Goal: Contribute content: Contribute content

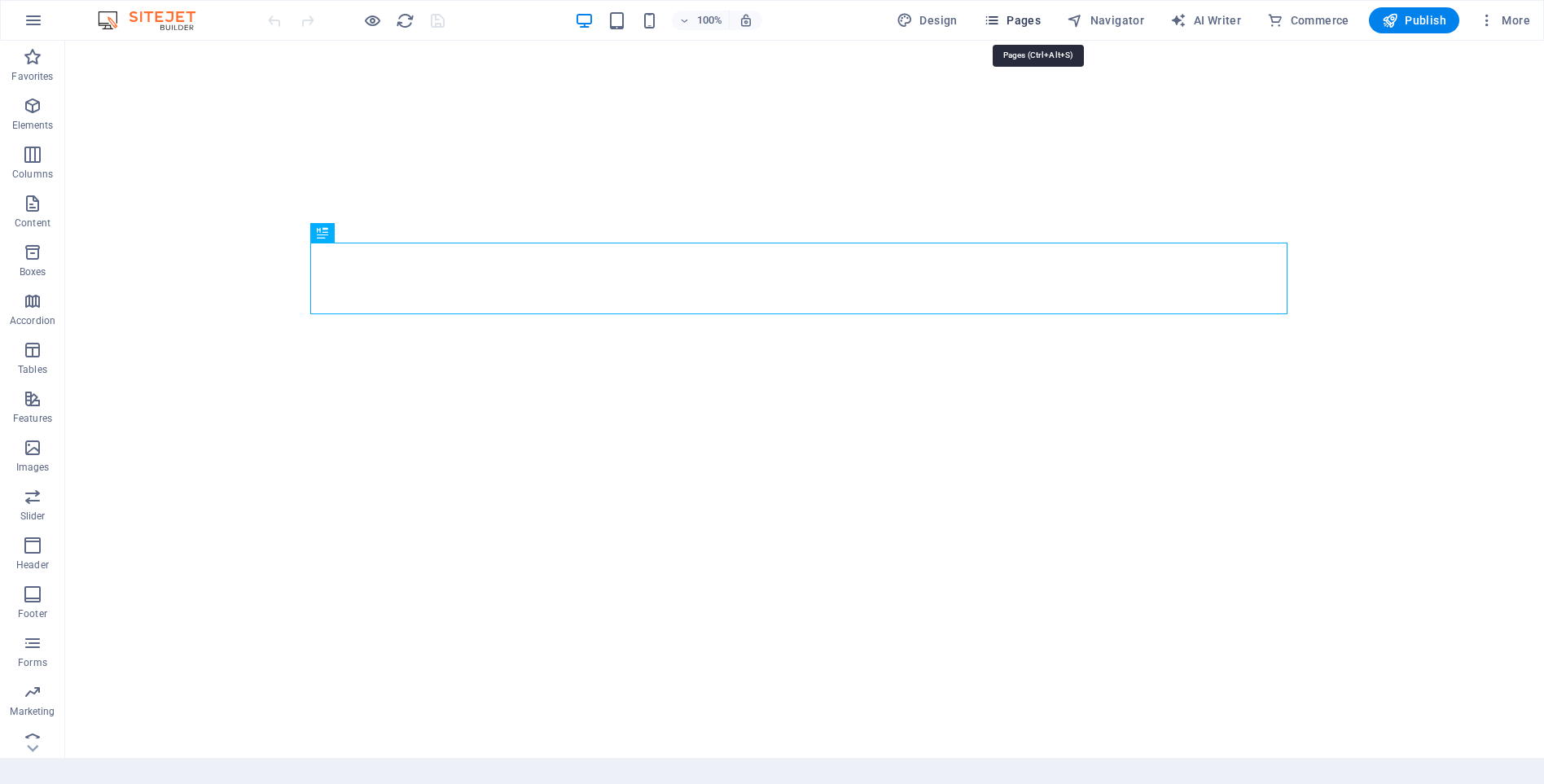
click at [1041, 21] on span "Pages" at bounding box center [1012, 21] width 57 height 16
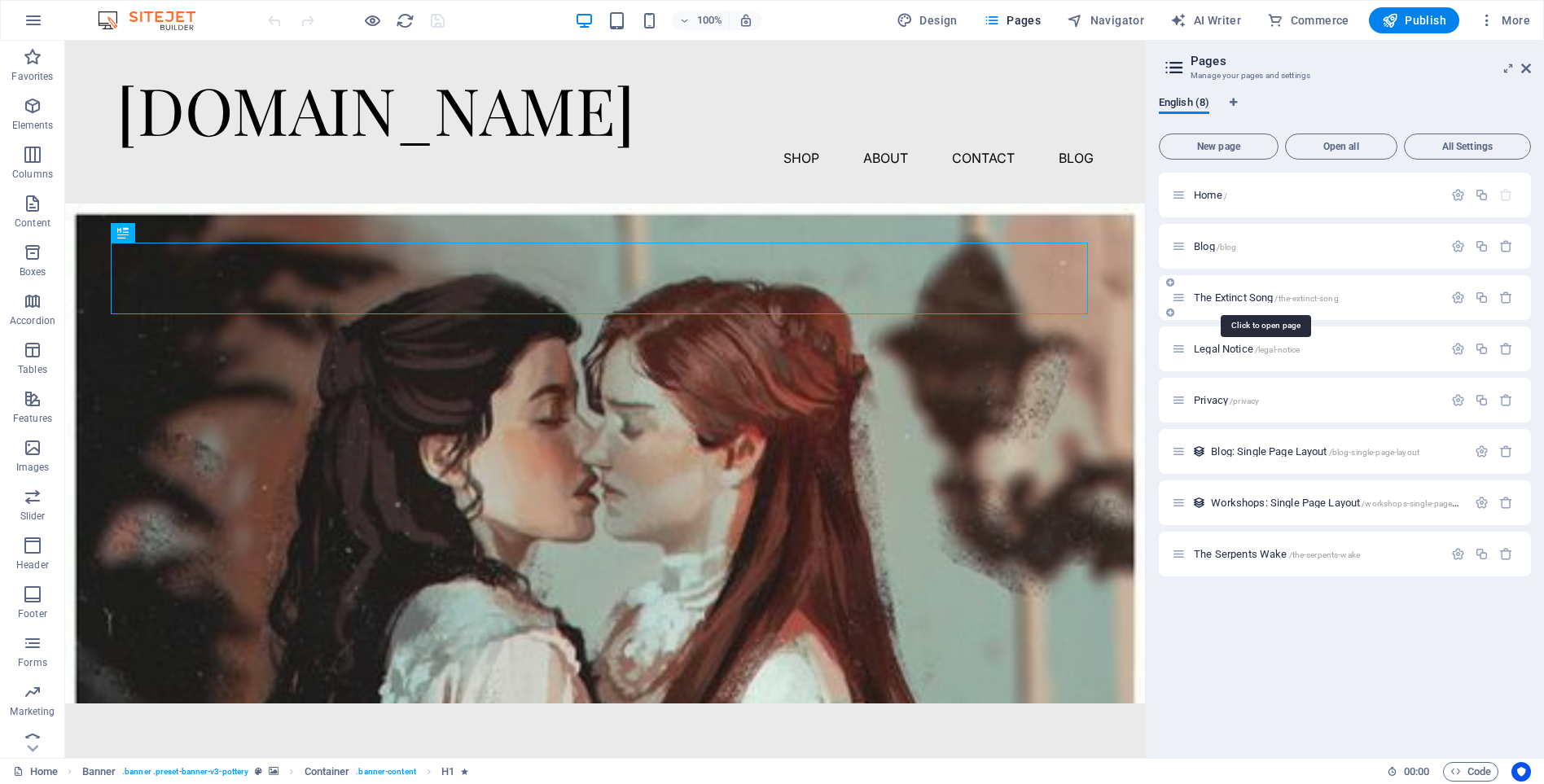
click at [1231, 298] on span "The Extinct Song /the-extinct-song" at bounding box center [1267, 298] width 145 height 13
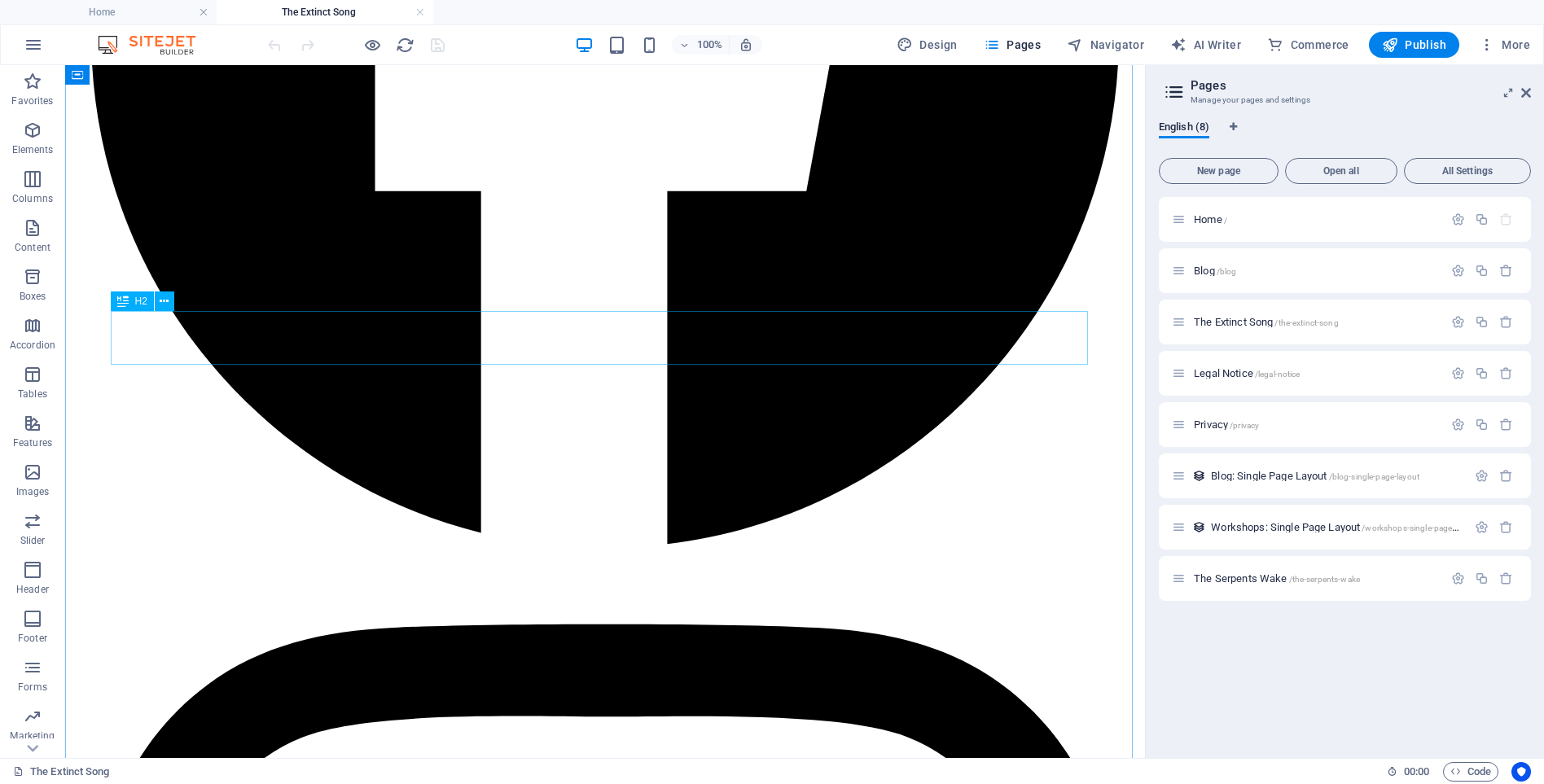
scroll to position [10913, 0]
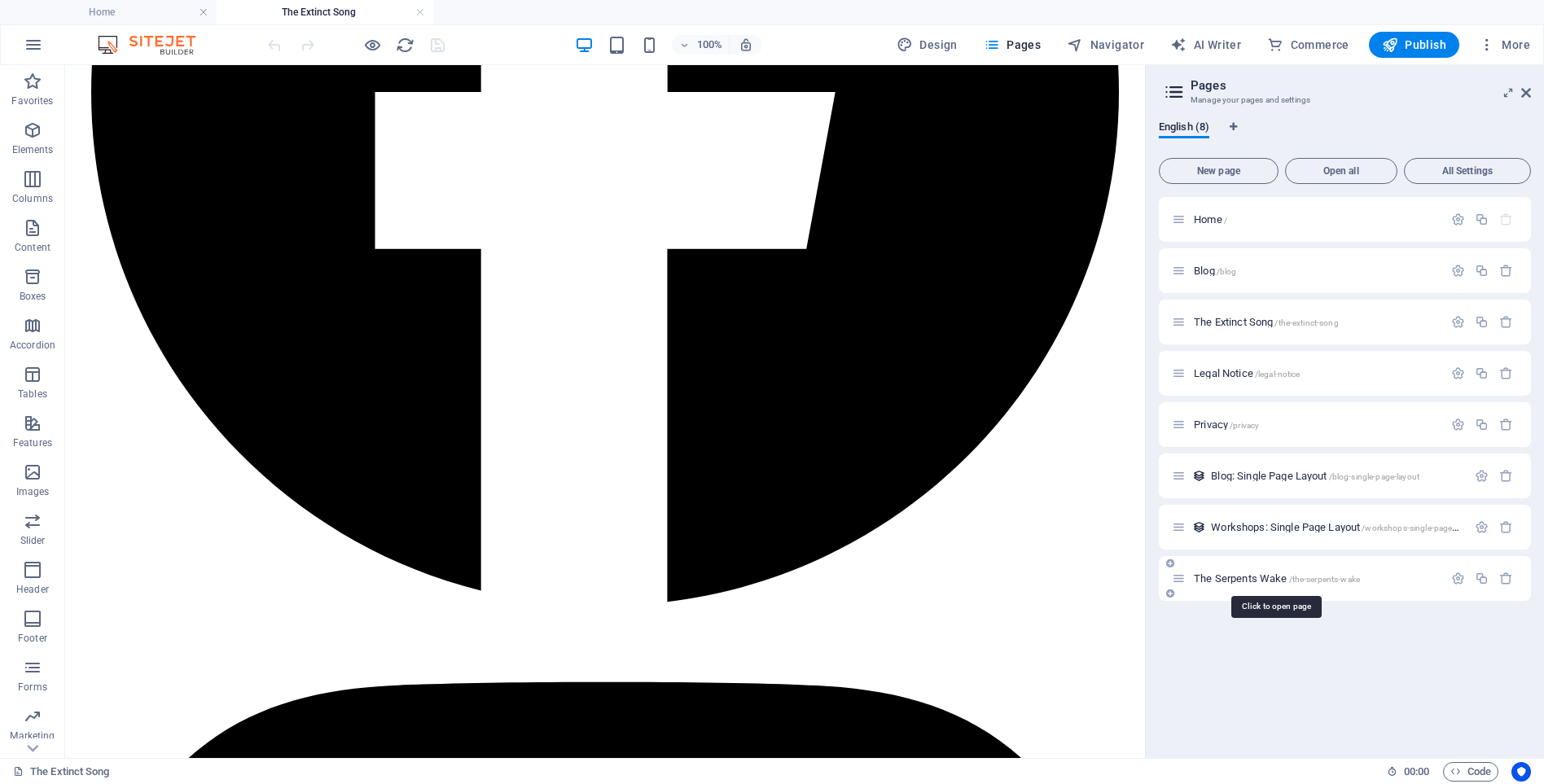
click at [1239, 578] on span "The Serpents Wake /the-serpents-wake" at bounding box center [1278, 578] width 166 height 13
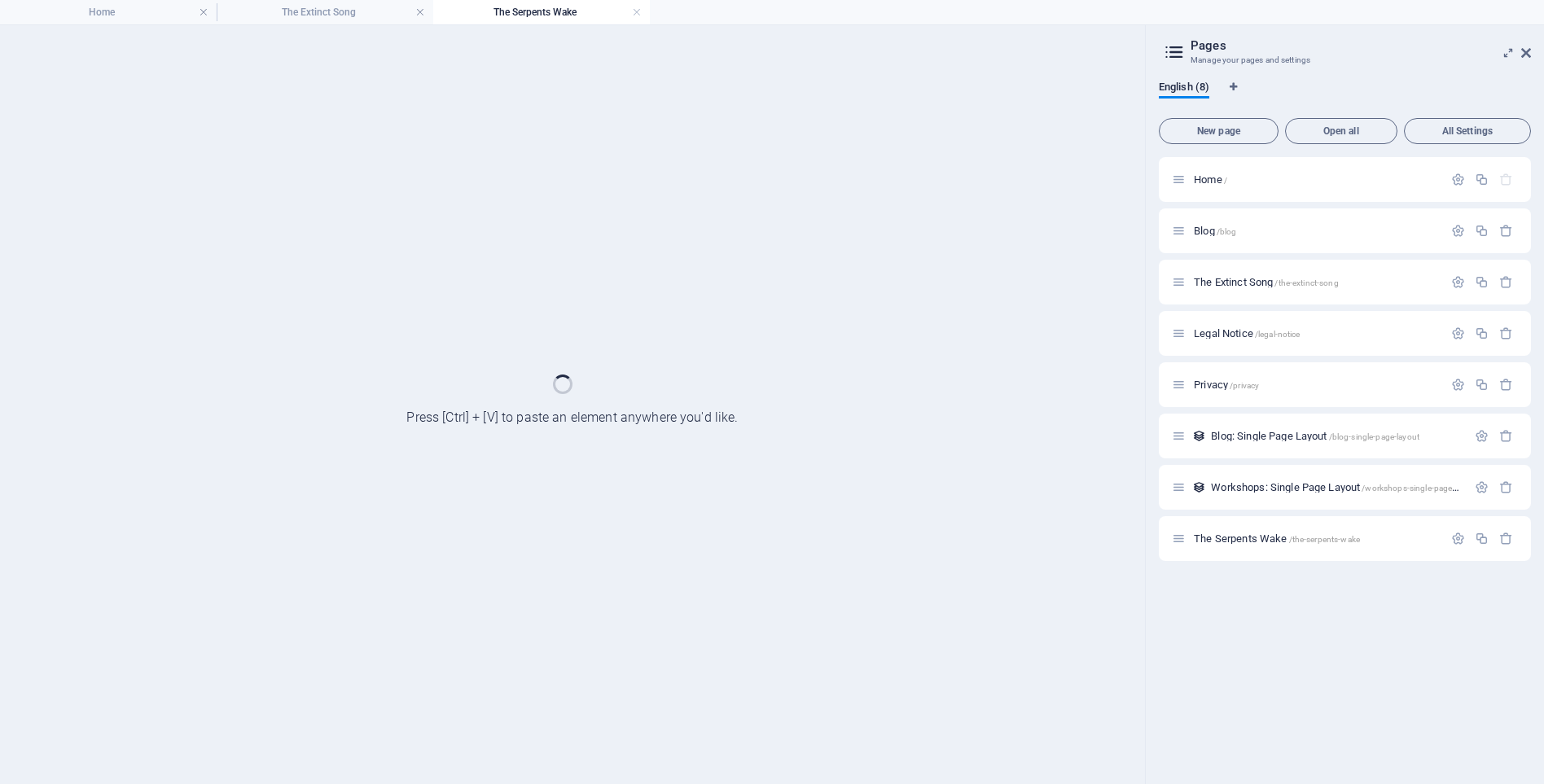
scroll to position [0, 0]
click at [420, 11] on link at bounding box center [420, 12] width 10 height 15
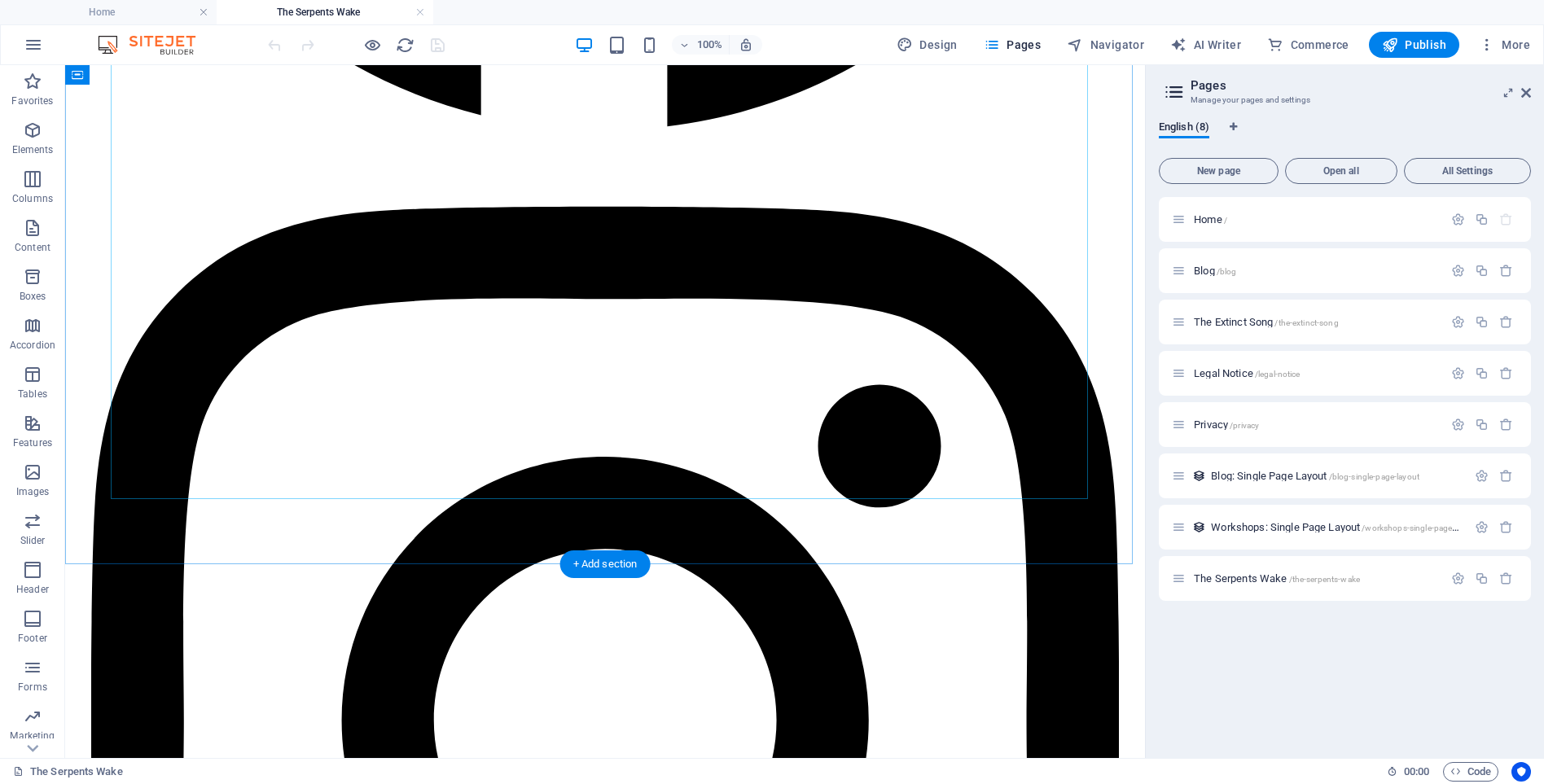
scroll to position [11522, 0]
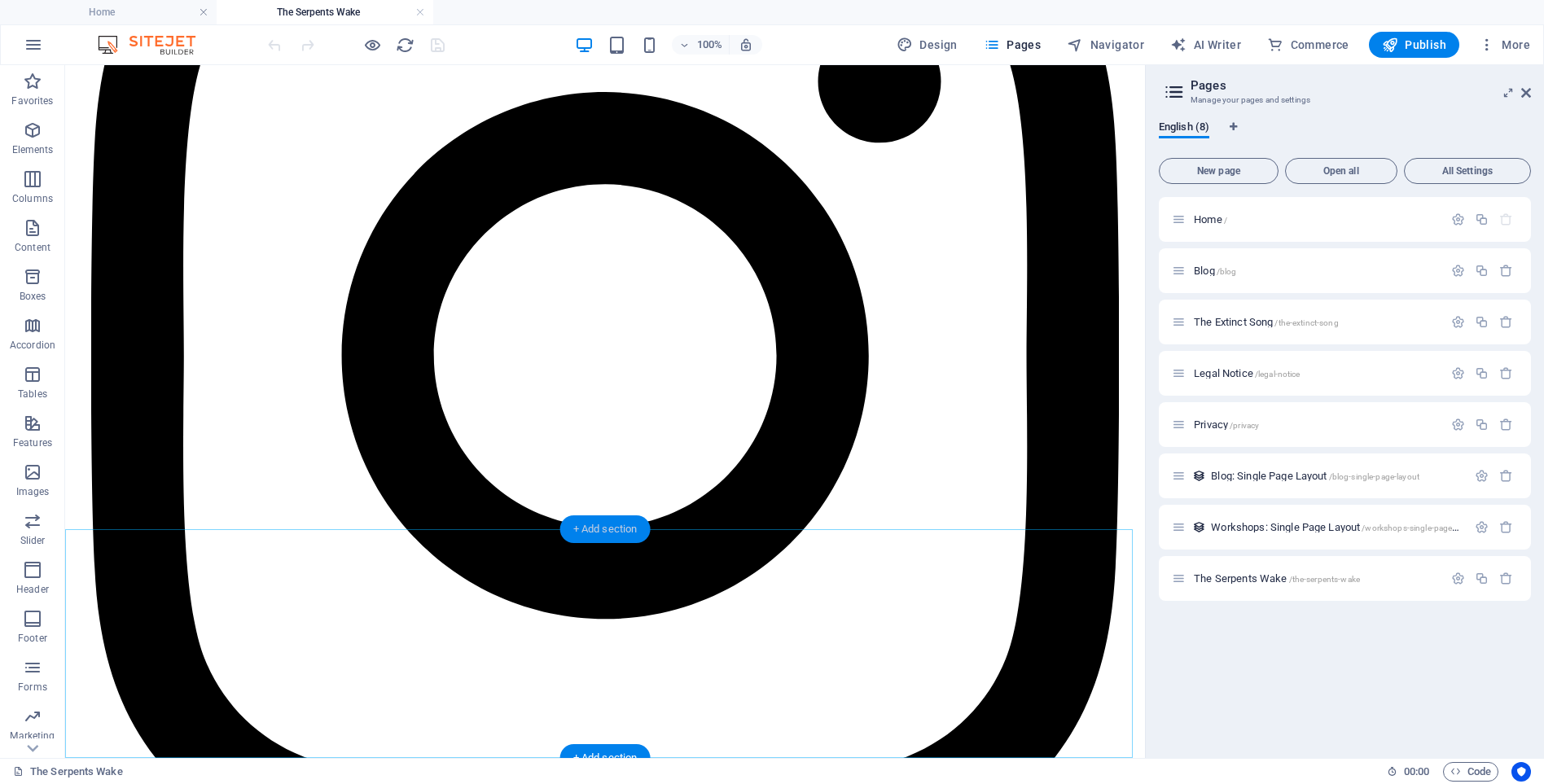
click at [616, 529] on div "+ Add section" at bounding box center [605, 529] width 90 height 28
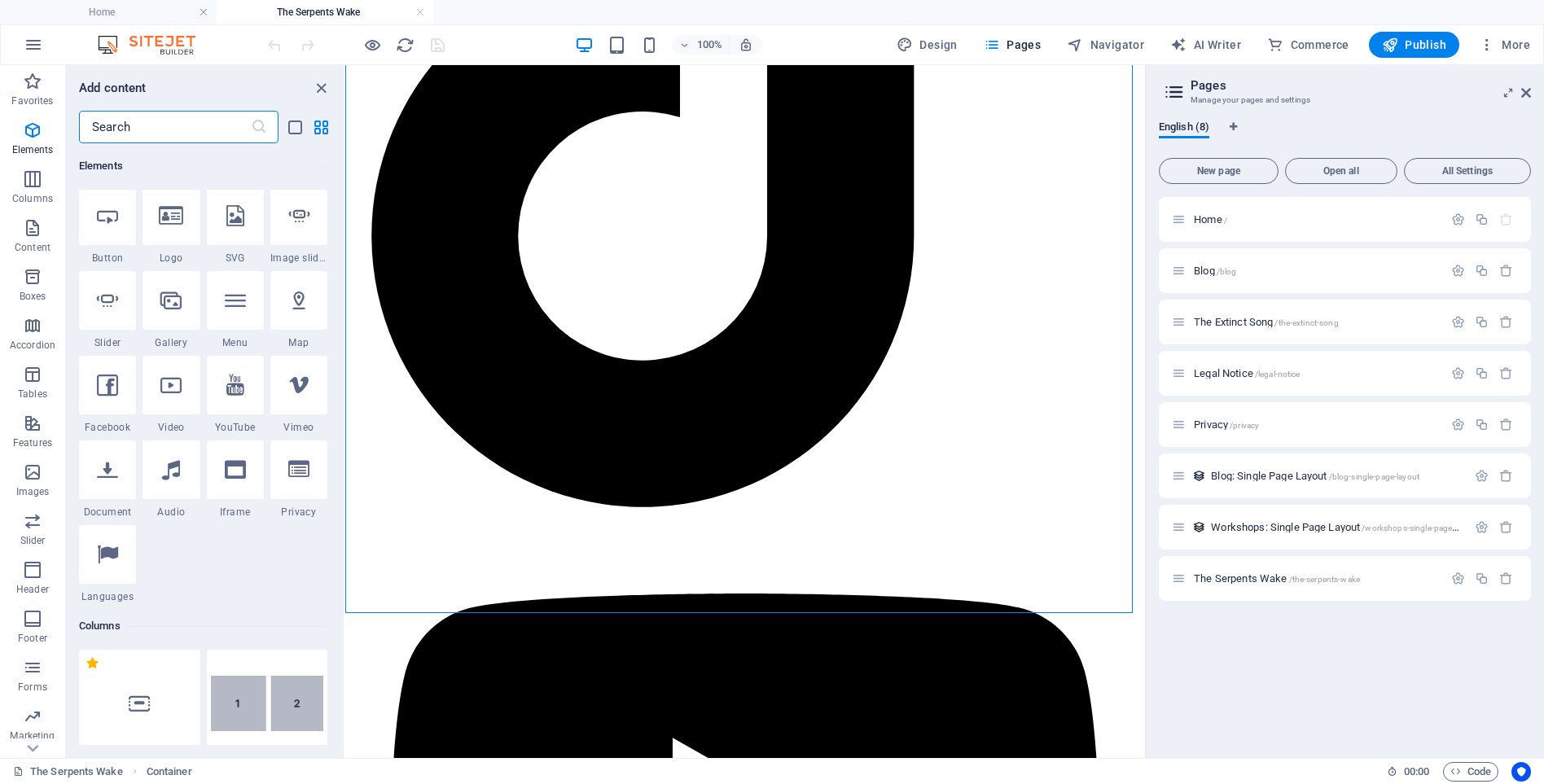
scroll to position [0, 0]
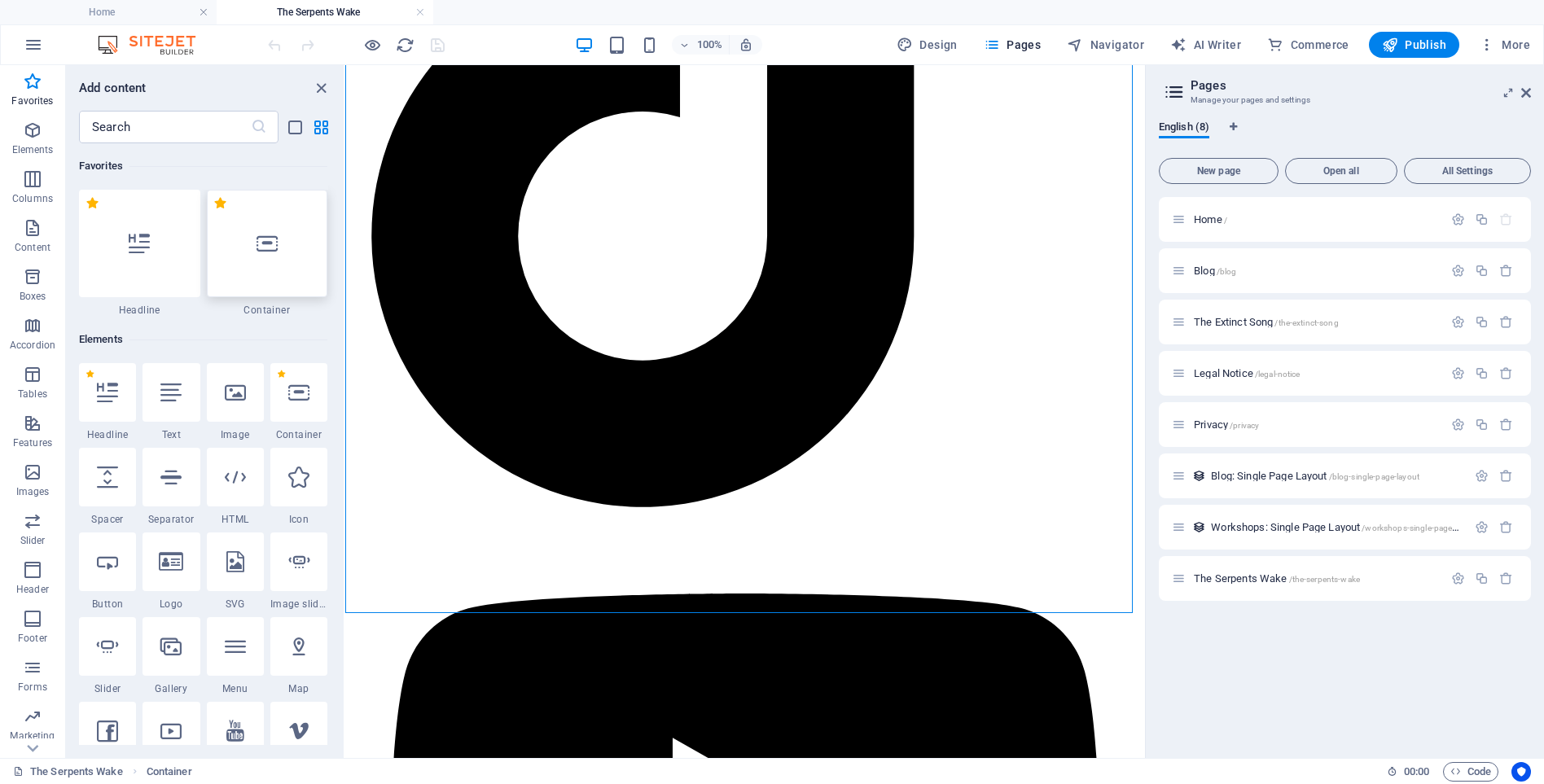
click at [265, 252] on icon at bounding box center [267, 244] width 21 height 21
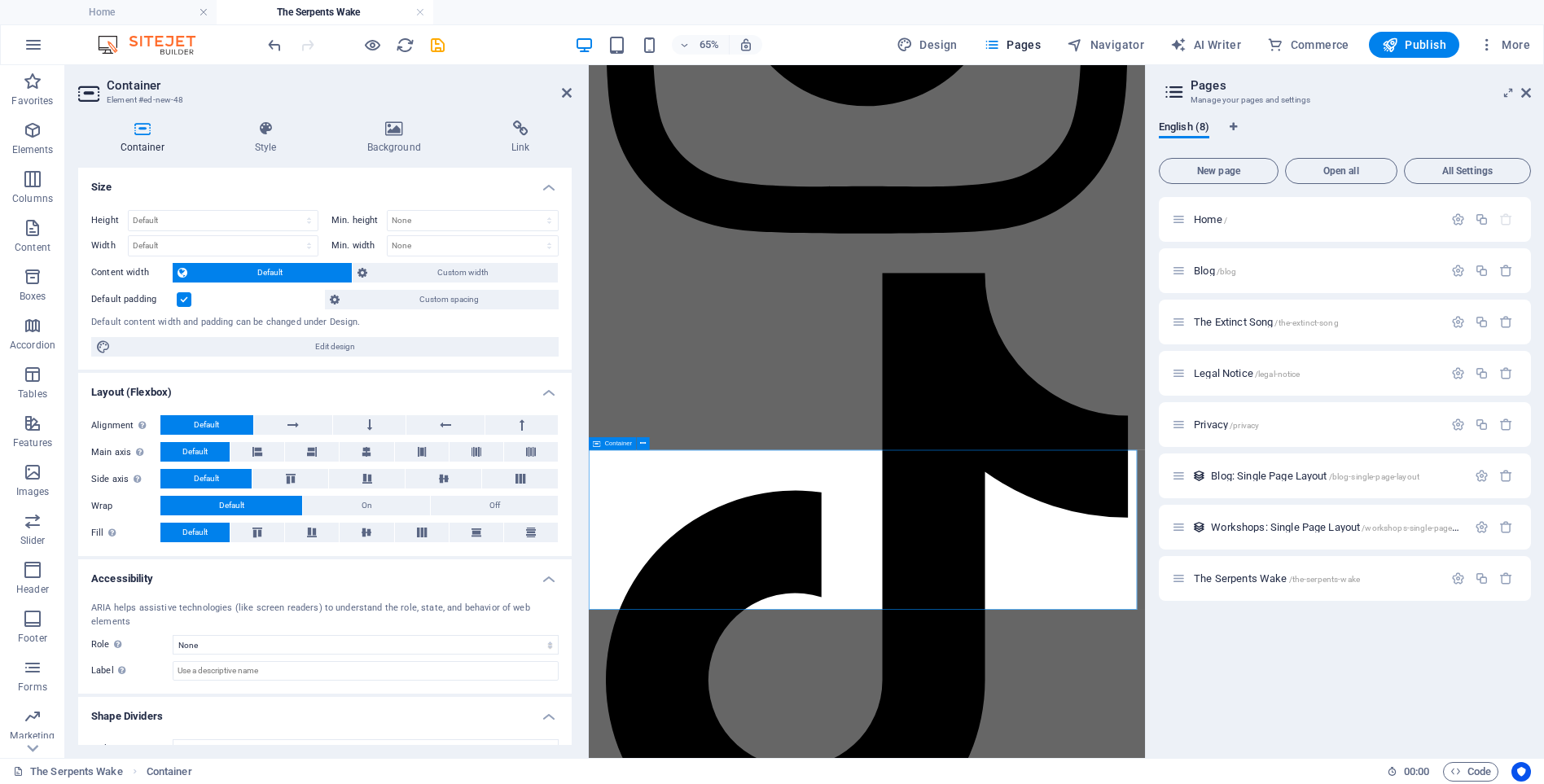
click at [644, 443] on icon at bounding box center [643, 443] width 5 height 12
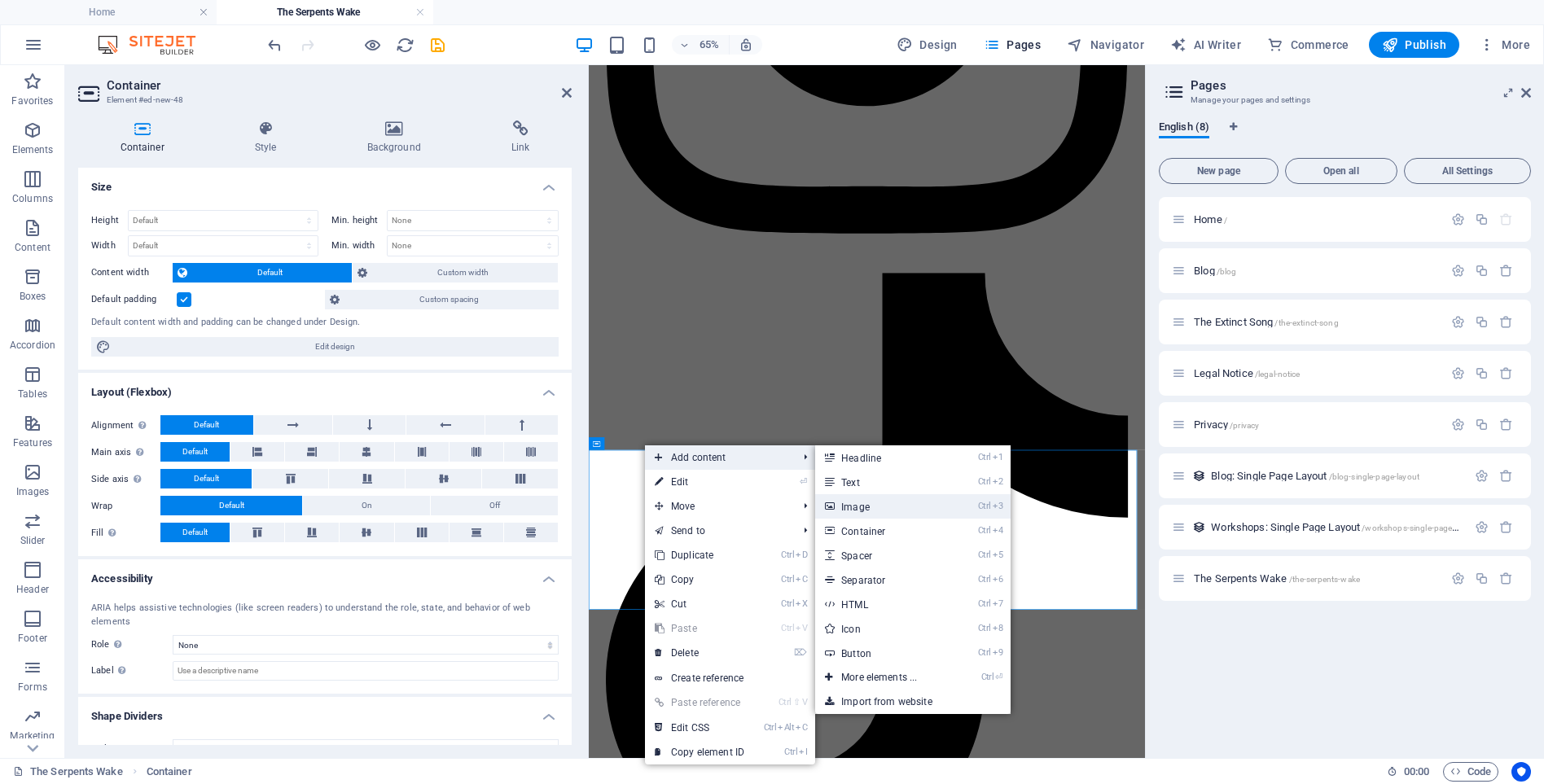
drag, startPoint x: 862, startPoint y: 508, endPoint x: 419, endPoint y: 679, distance: 474.9
click at [862, 508] on link "Ctrl 3 Image" at bounding box center [882, 506] width 134 height 24
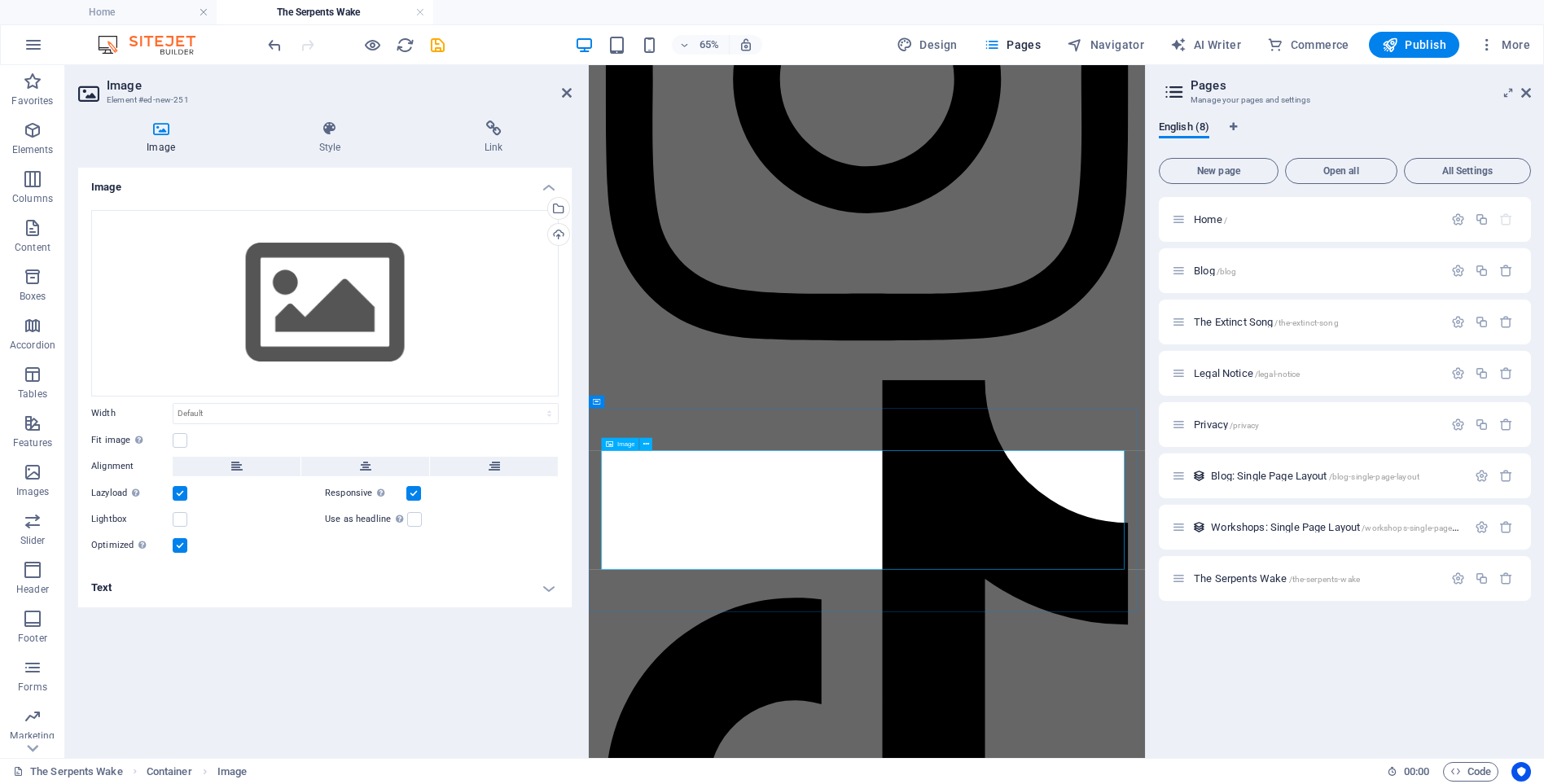
scroll to position [12606, 0]
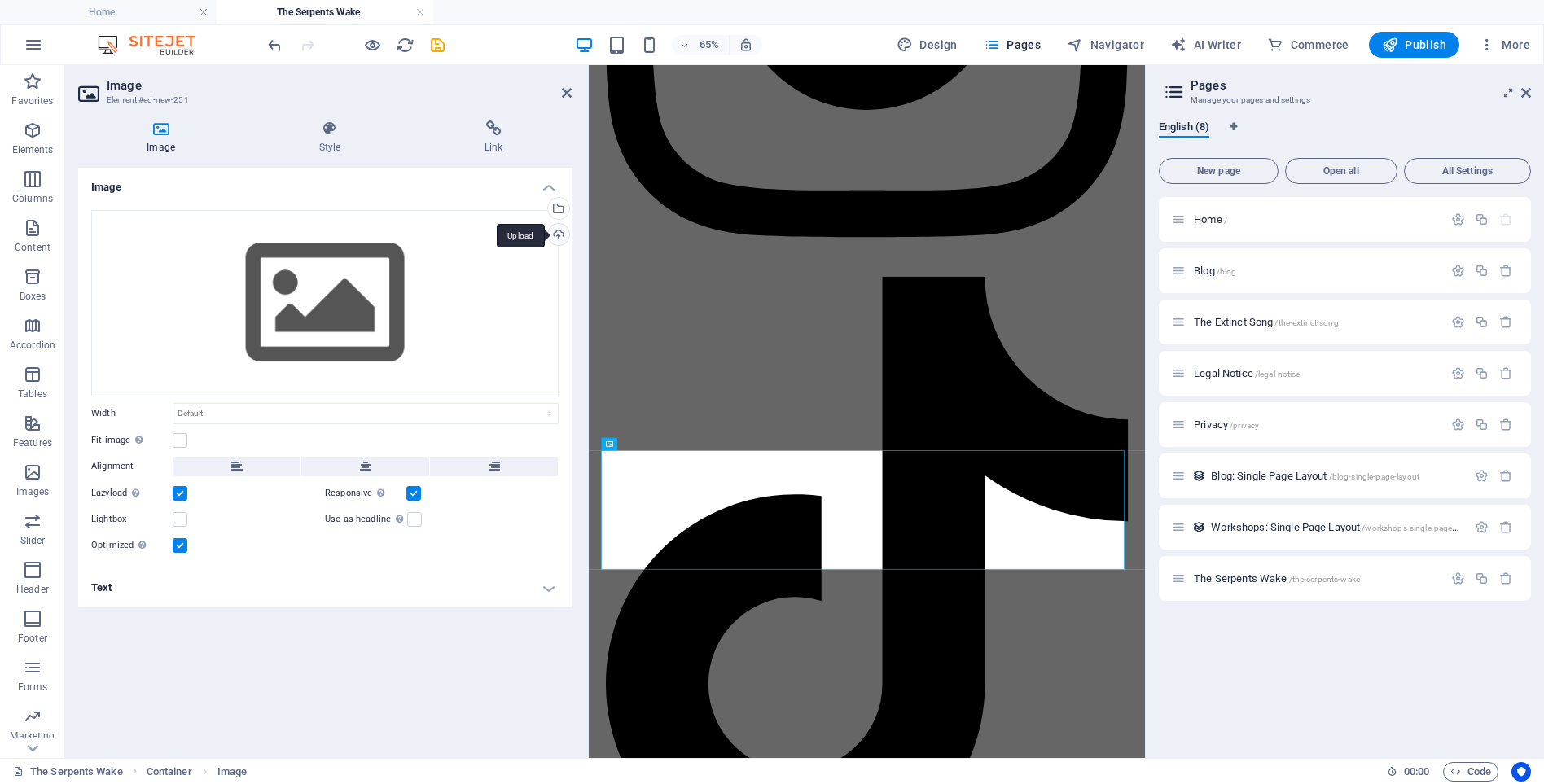
click at [558, 233] on div "Upload" at bounding box center [556, 236] width 24 height 24
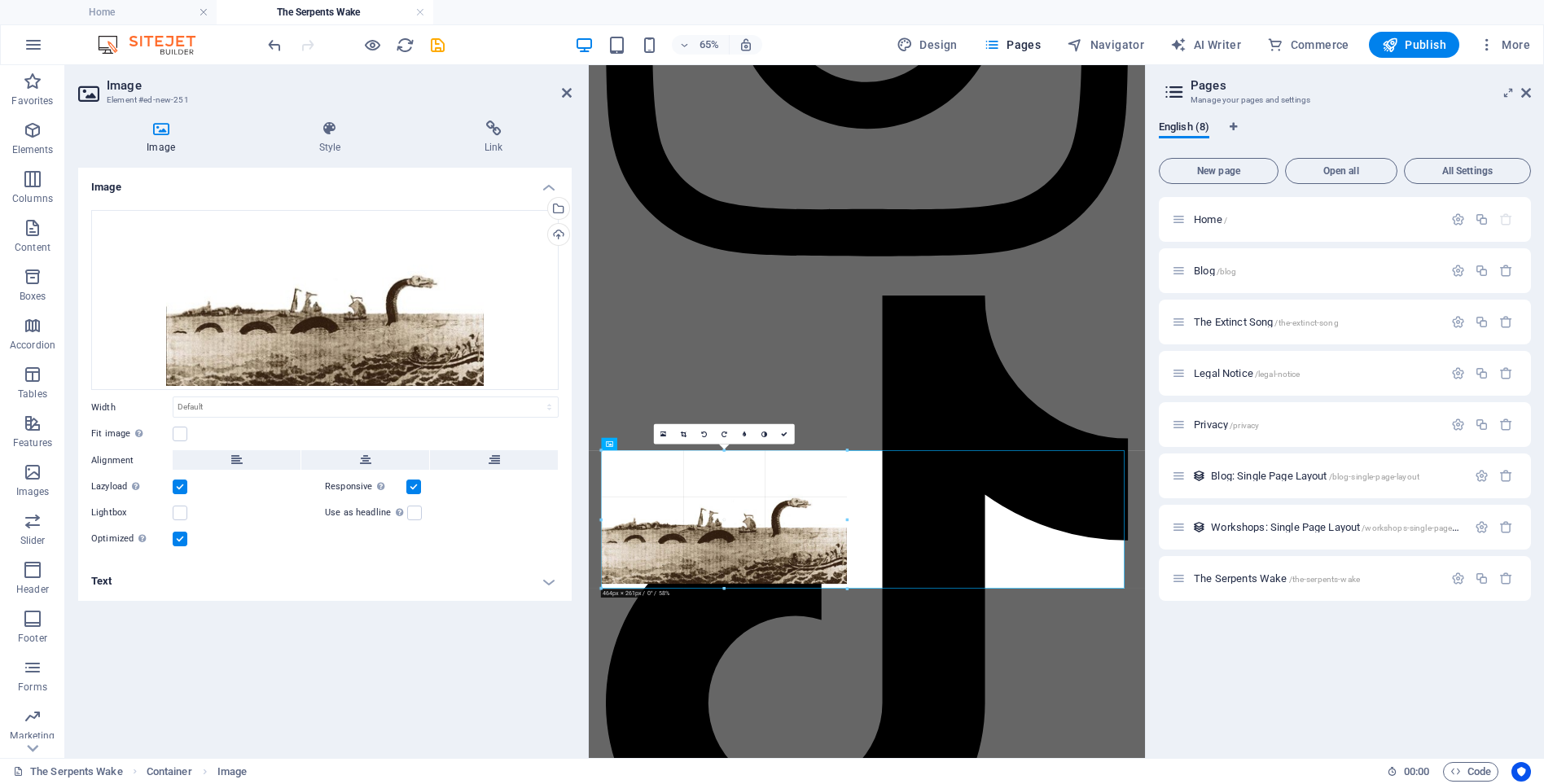
drag, startPoint x: 878, startPoint y: 450, endPoint x: 380, endPoint y: 656, distance: 538.9
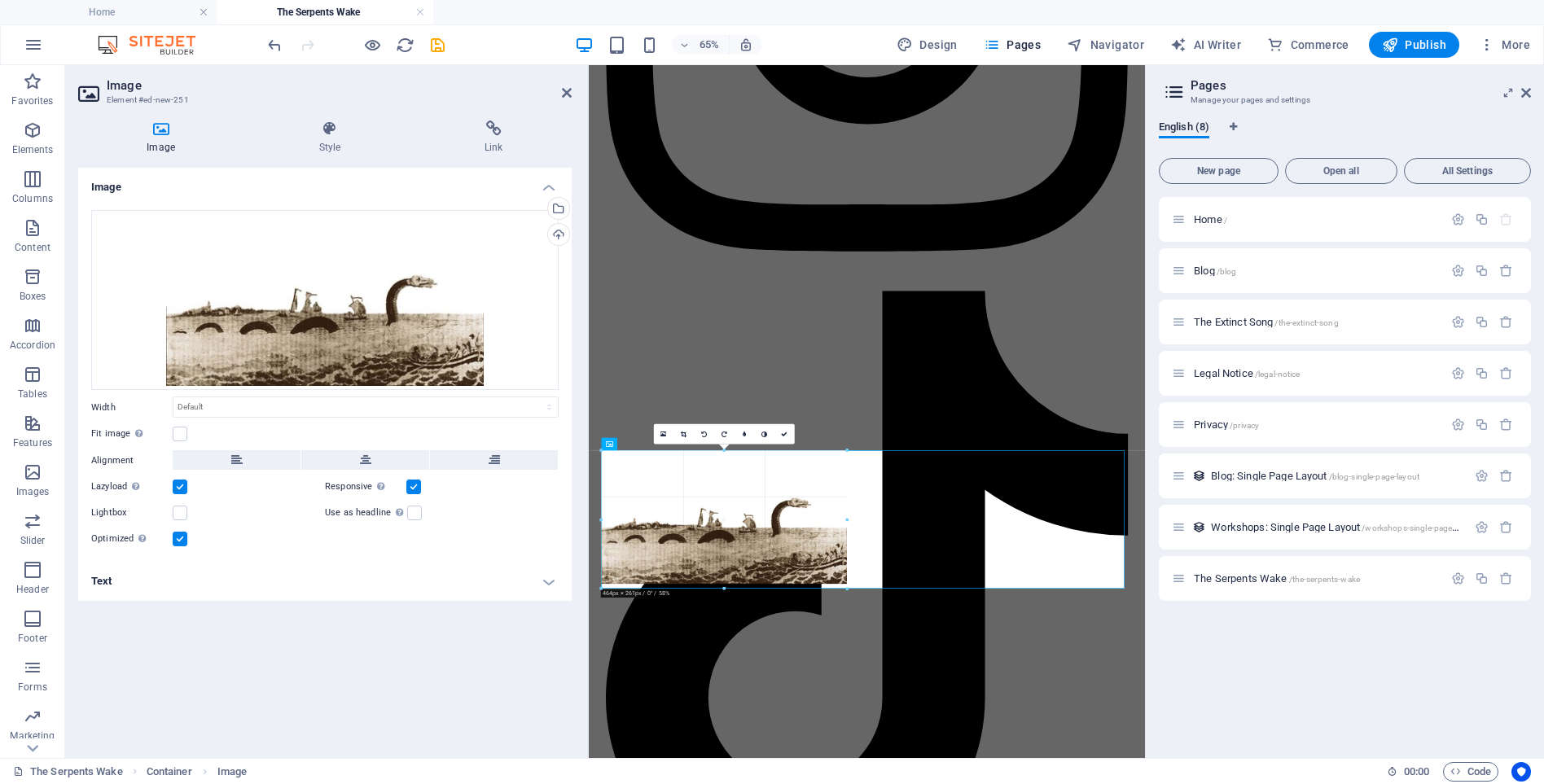
type input "464"
select select "px"
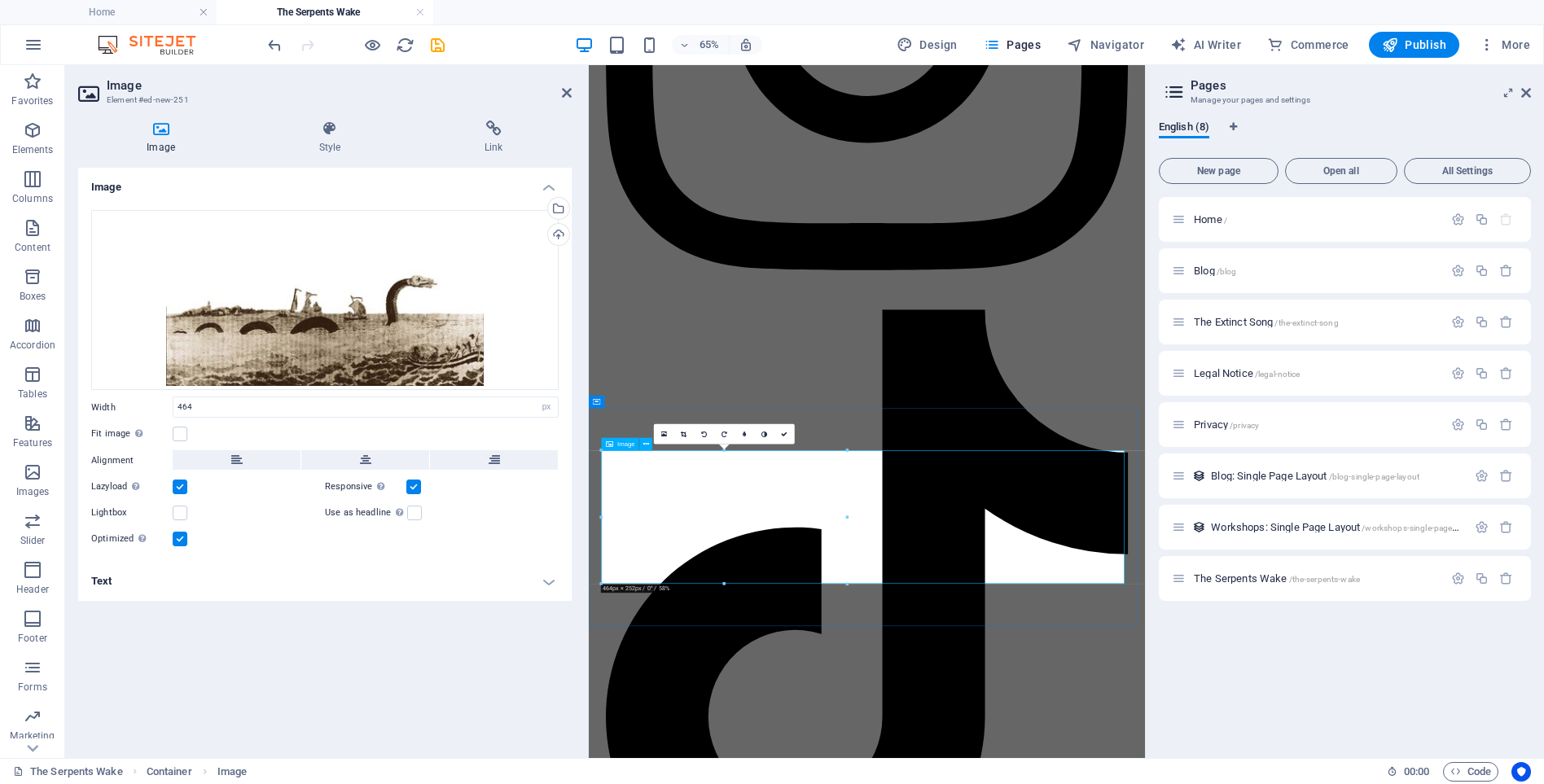
scroll to position [12606, 0]
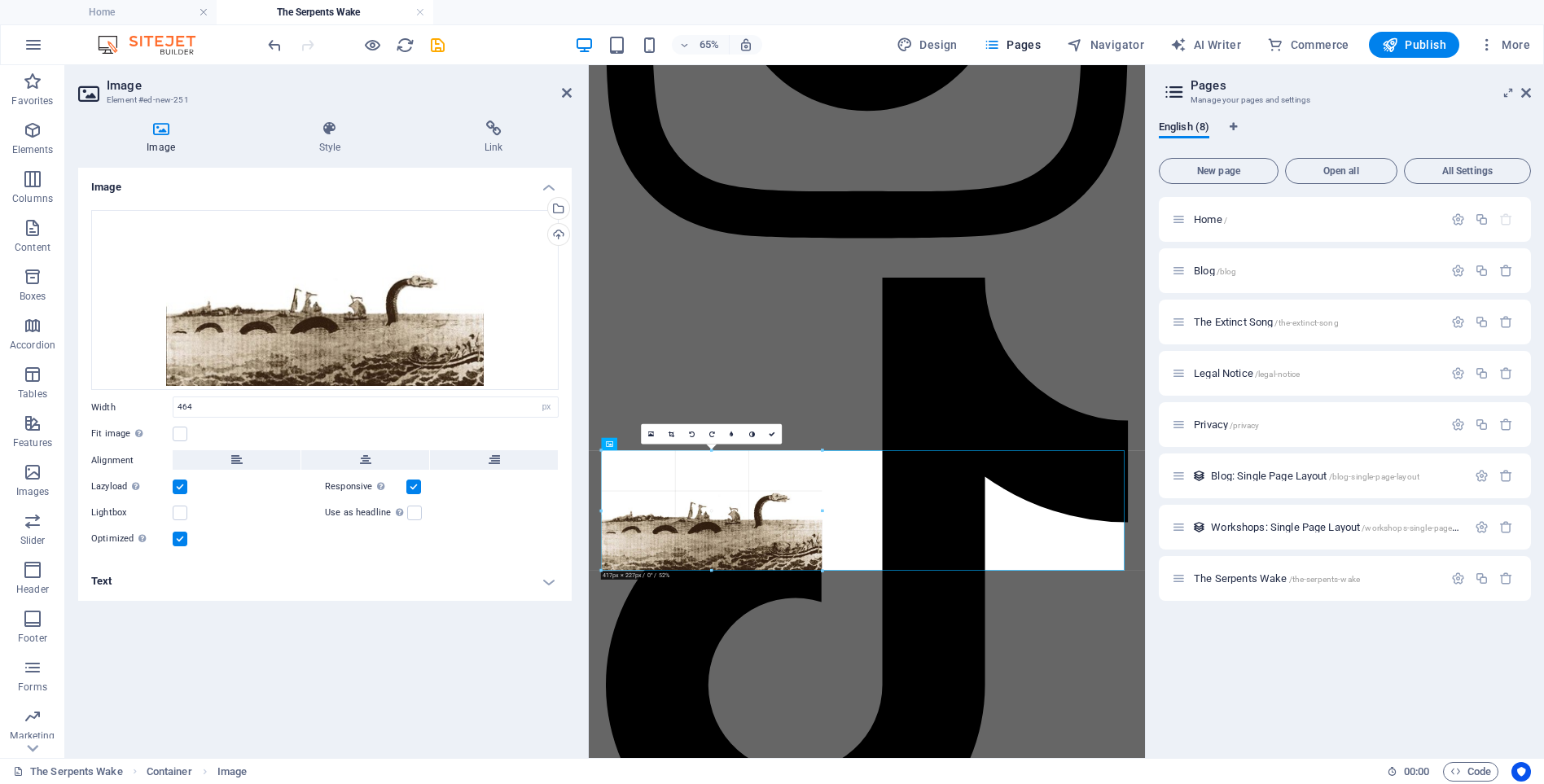
drag, startPoint x: 848, startPoint y: 584, endPoint x: 611, endPoint y: 781, distance: 308.2
type input "416"
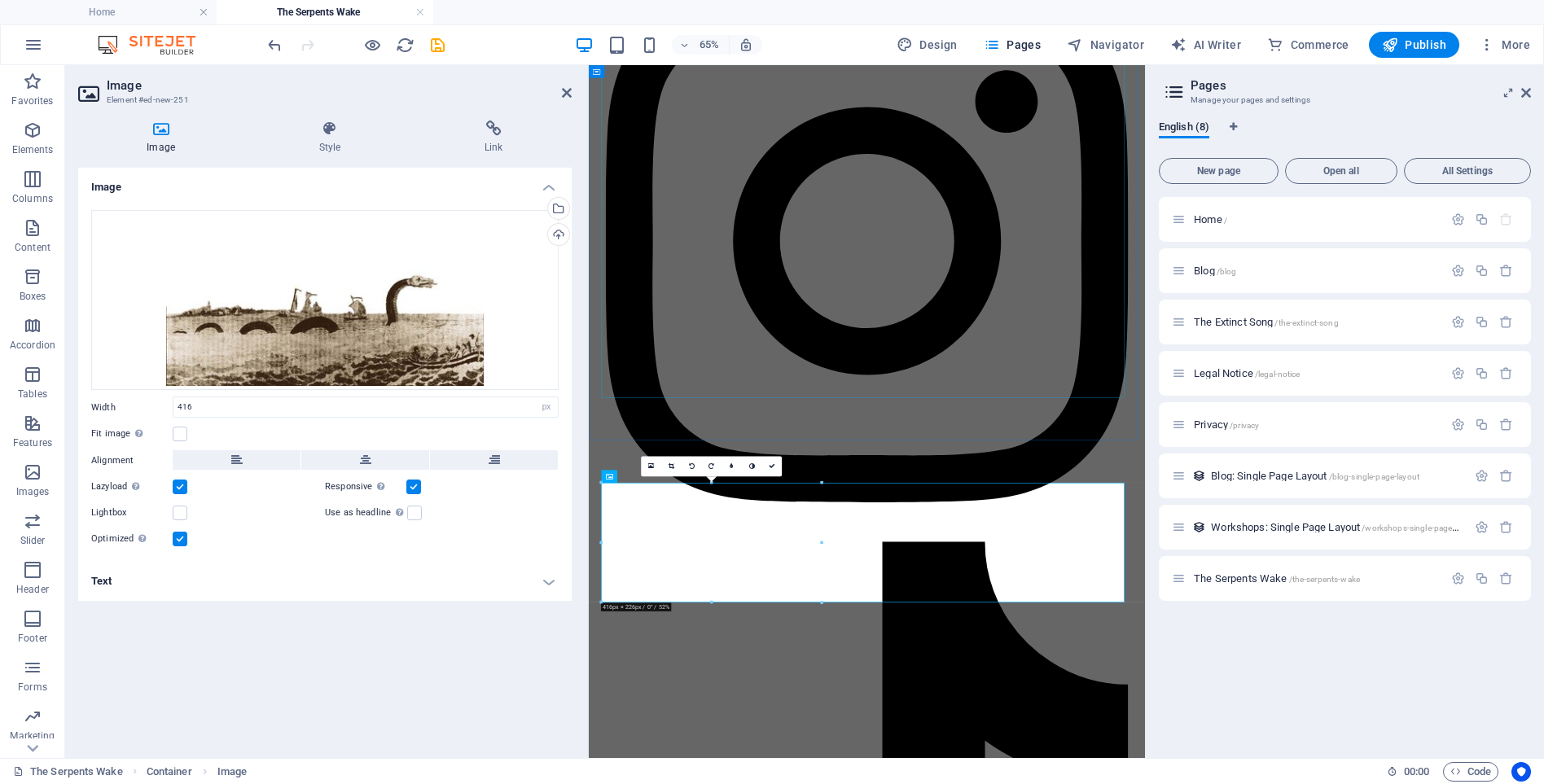
scroll to position [12609, 0]
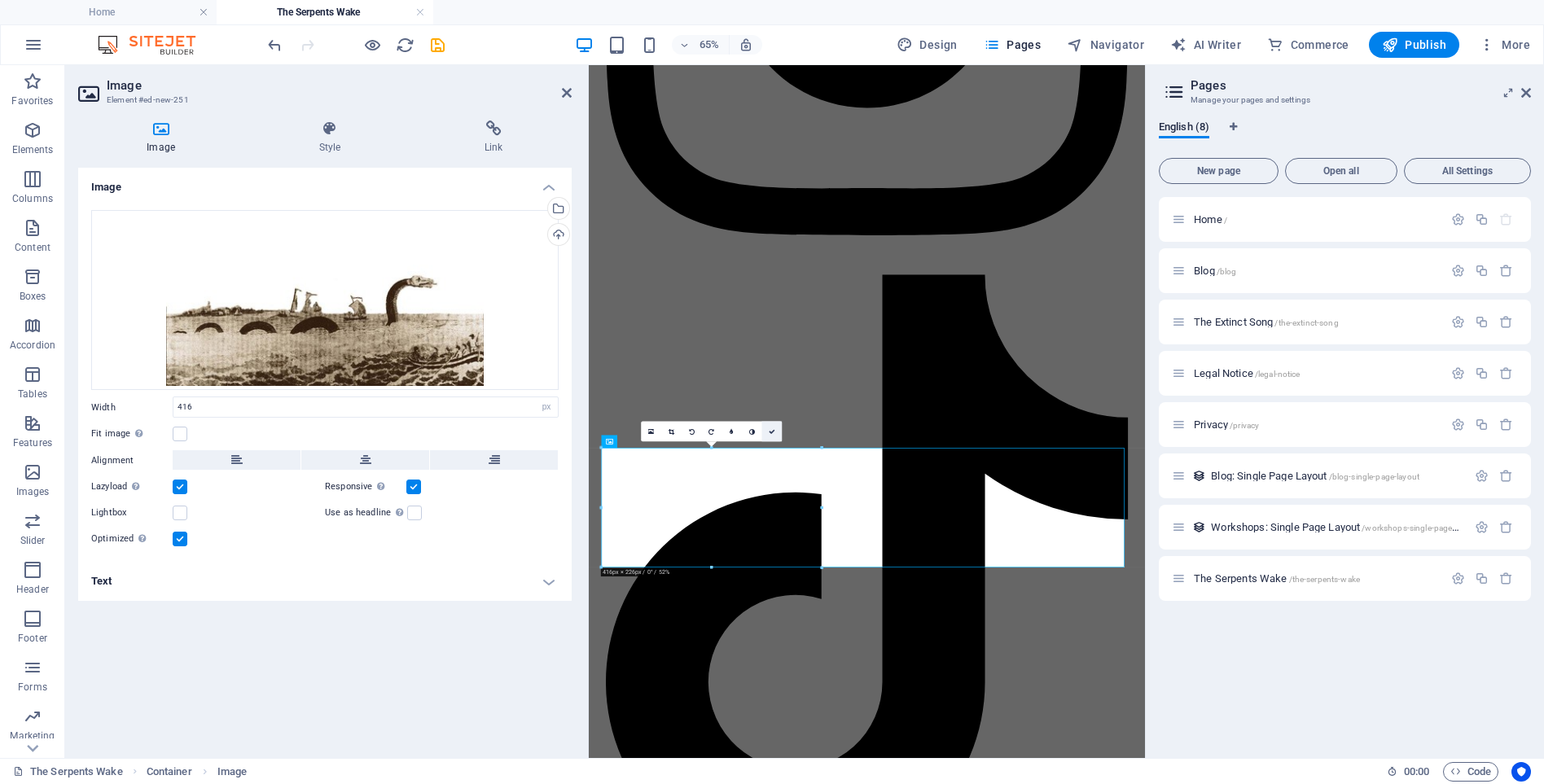
click at [773, 432] on icon at bounding box center [772, 431] width 6 height 6
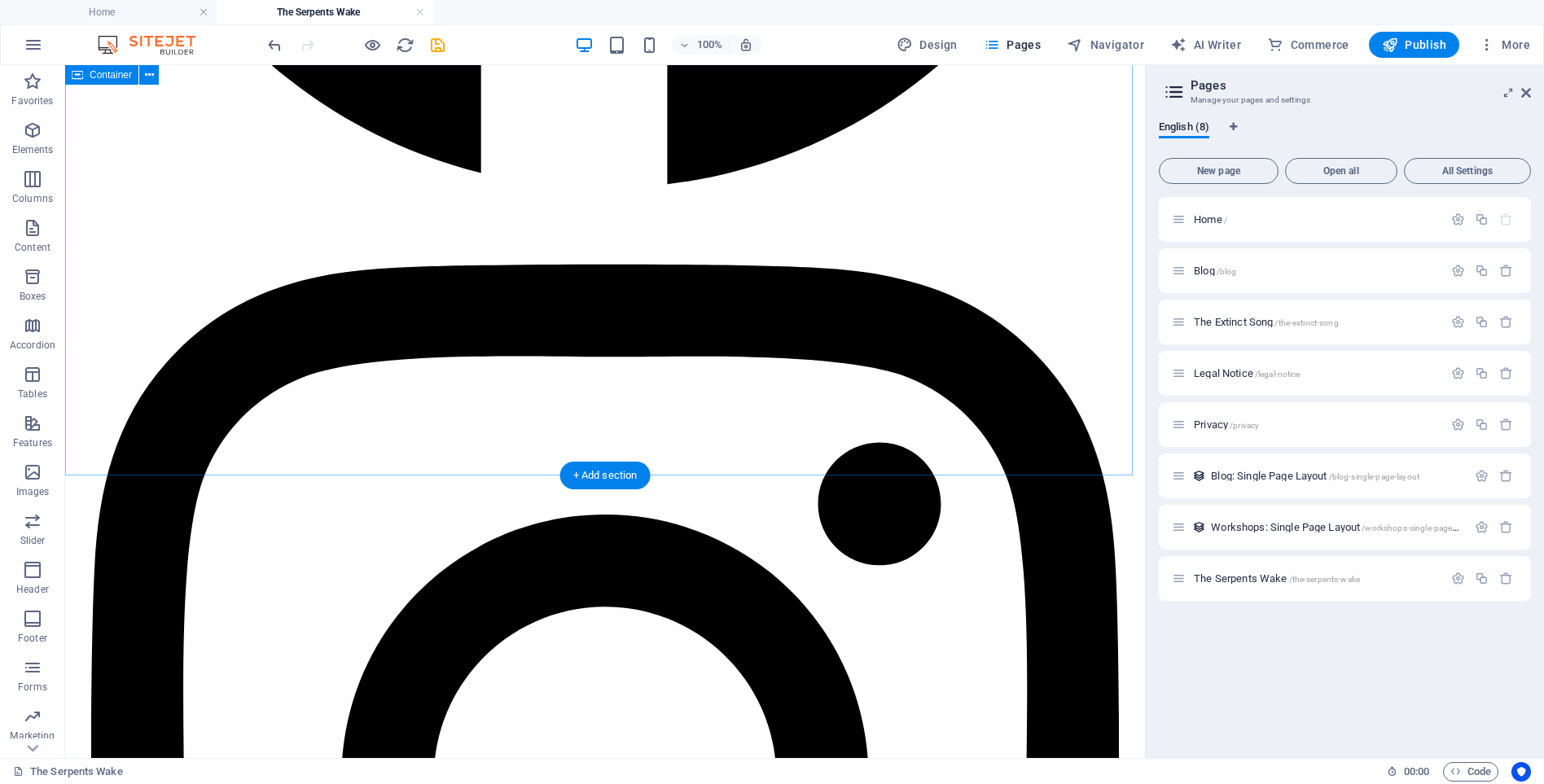
scroll to position [11689, 0]
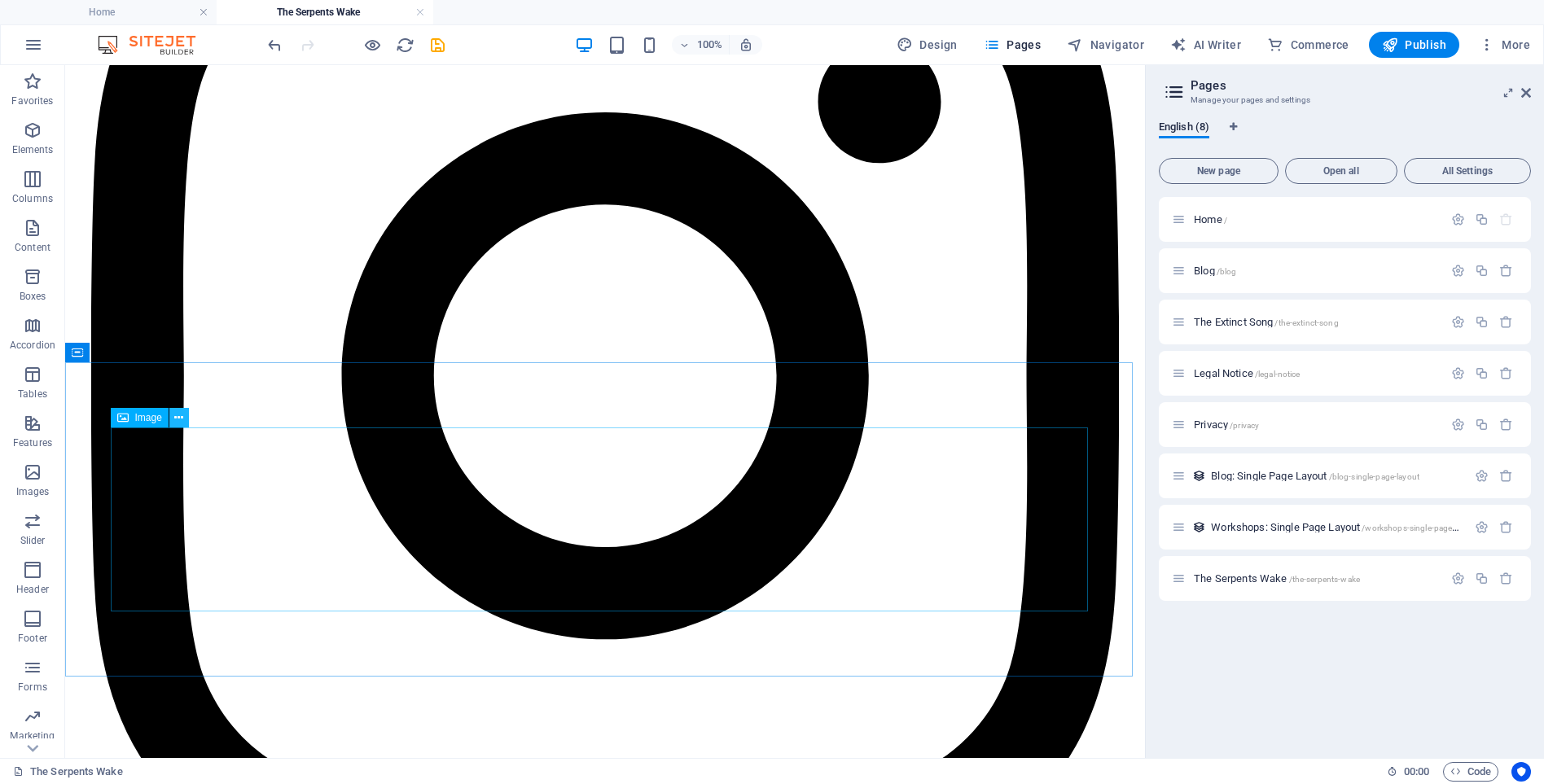
click at [179, 419] on icon at bounding box center [179, 417] width 9 height 17
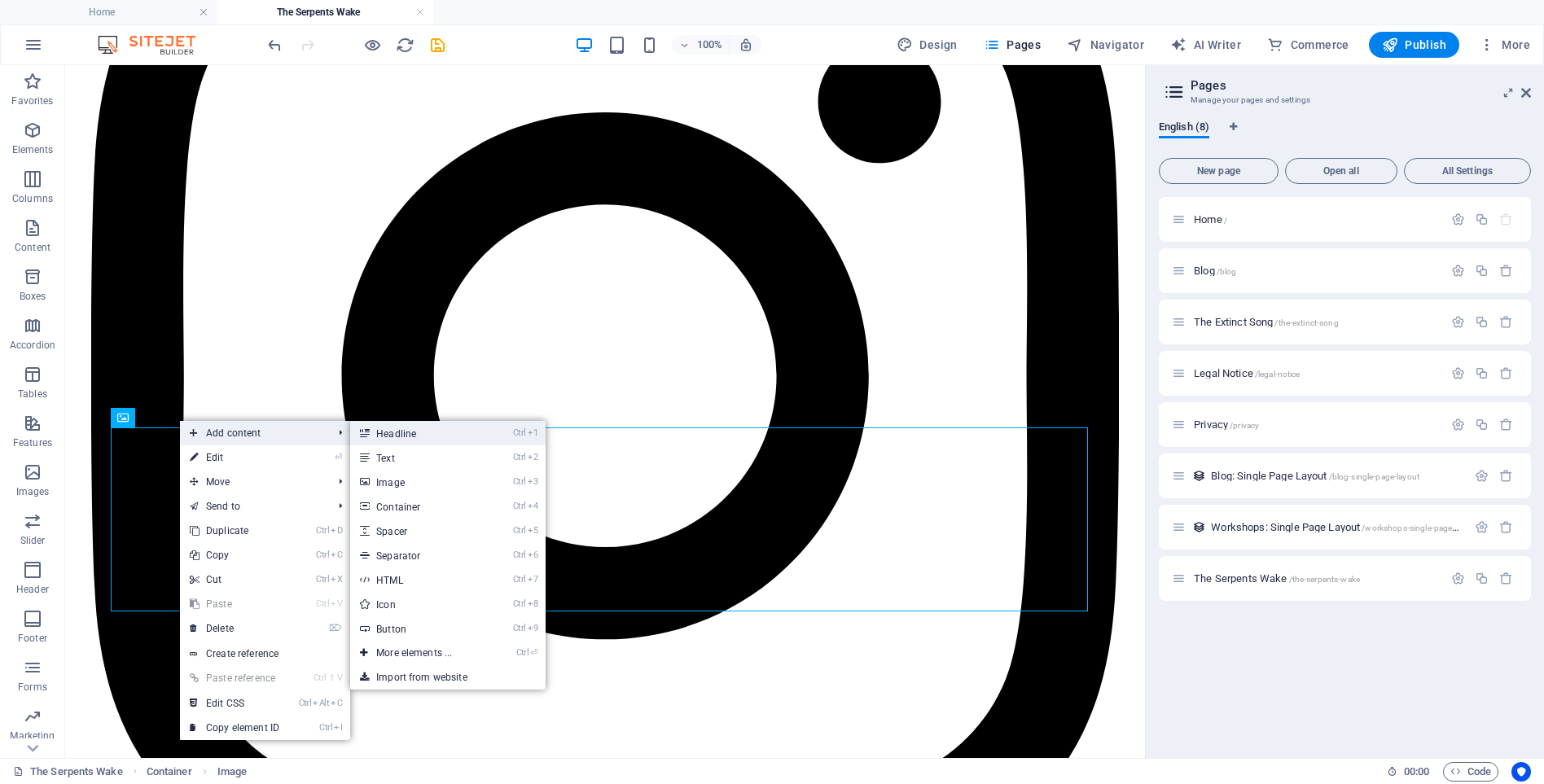
click at [401, 434] on link "Ctrl 1 Headline" at bounding box center [418, 433] width 134 height 24
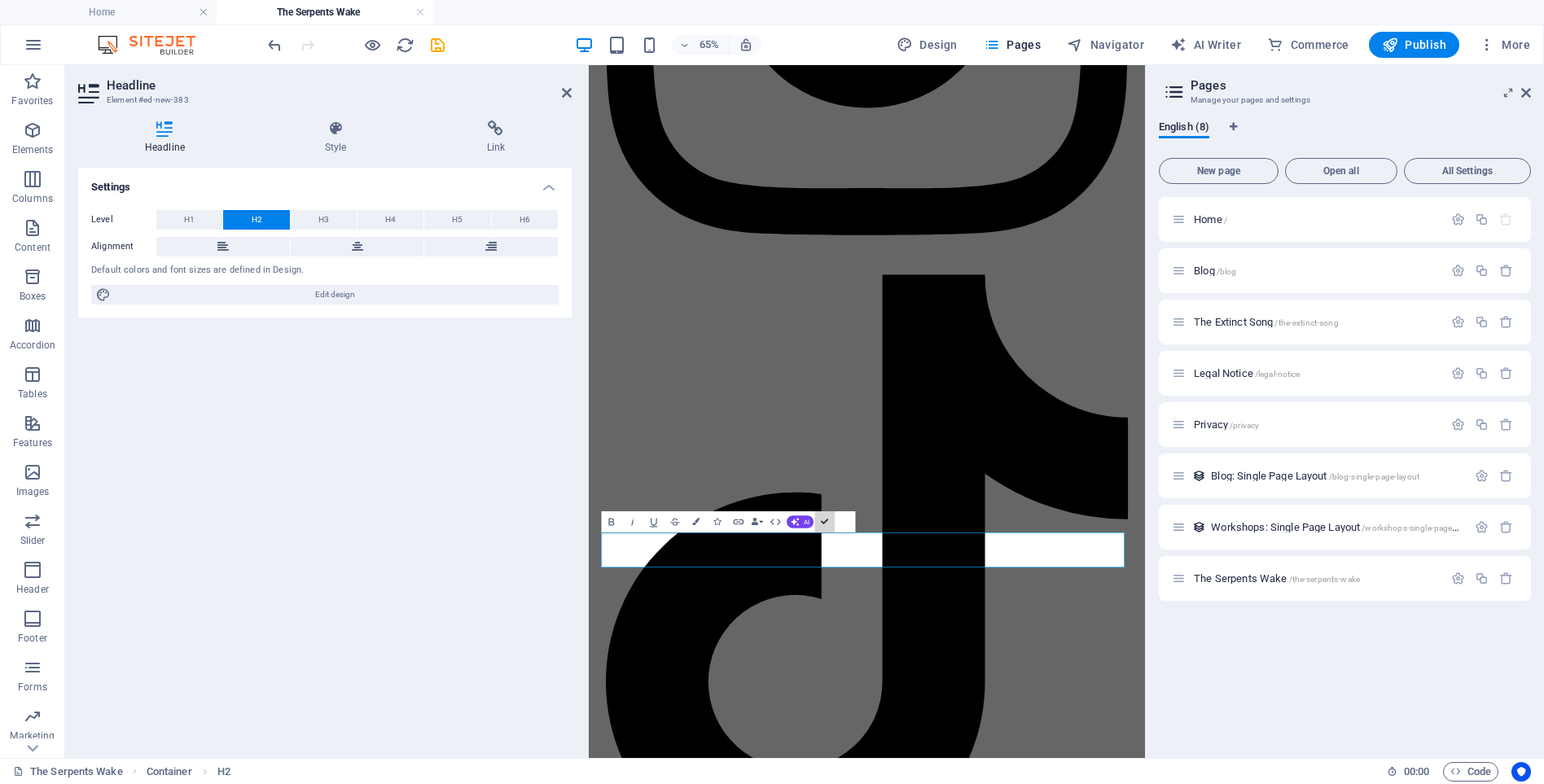
scroll to position [11891, 0]
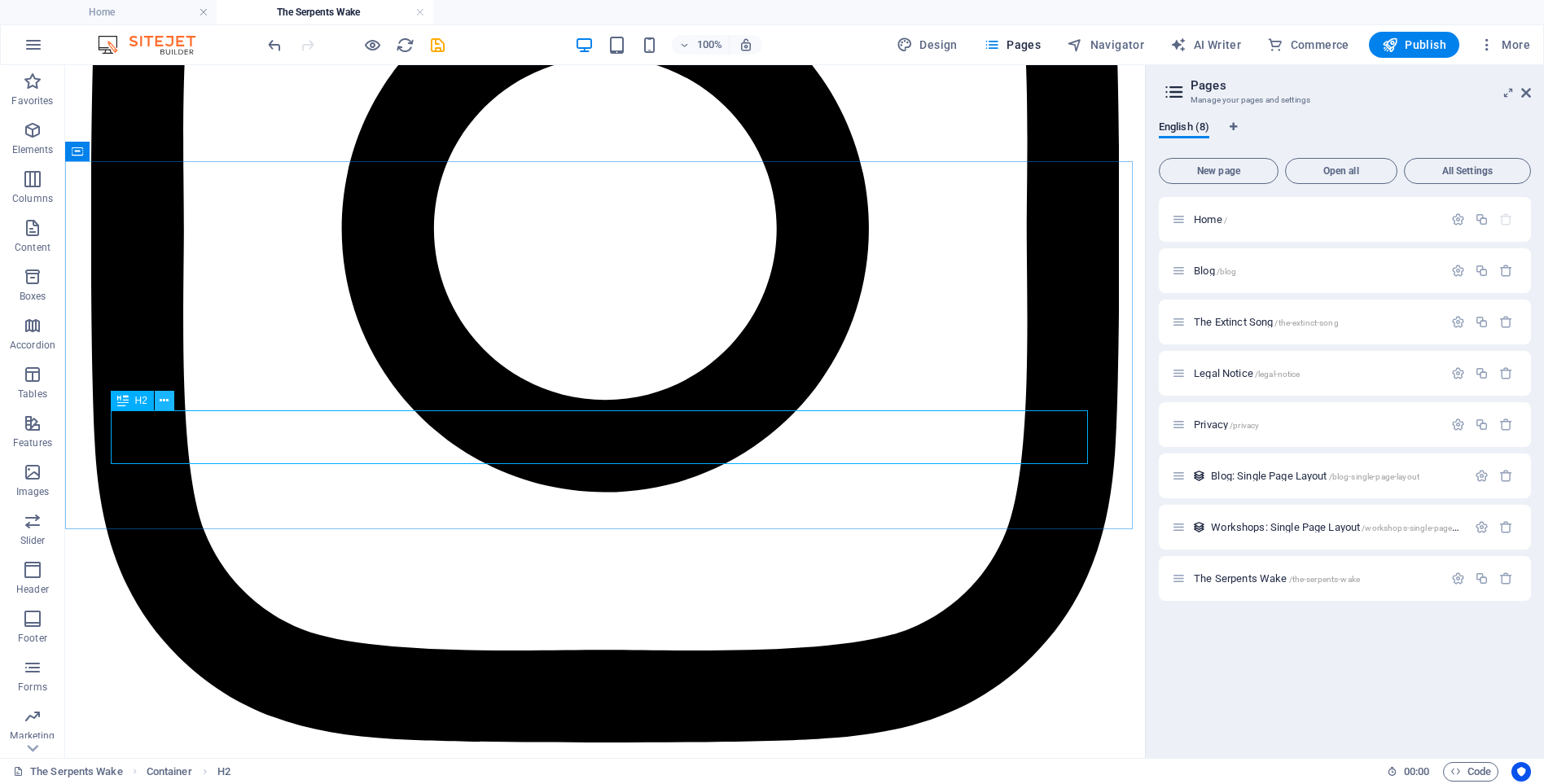
click at [164, 398] on icon at bounding box center [165, 400] width 9 height 17
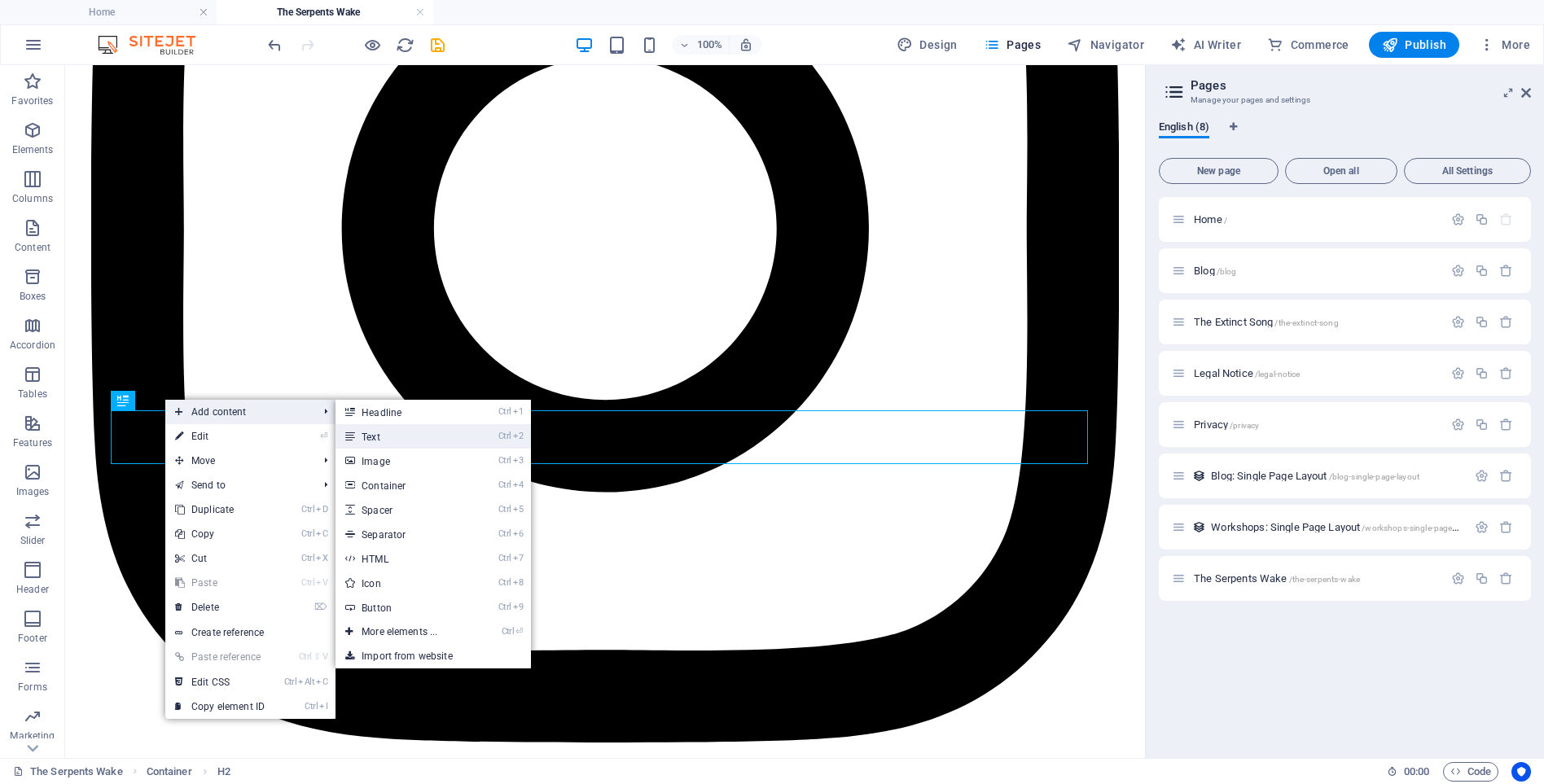
click at [379, 436] on link "Ctrl 2 Text" at bounding box center [402, 436] width 134 height 24
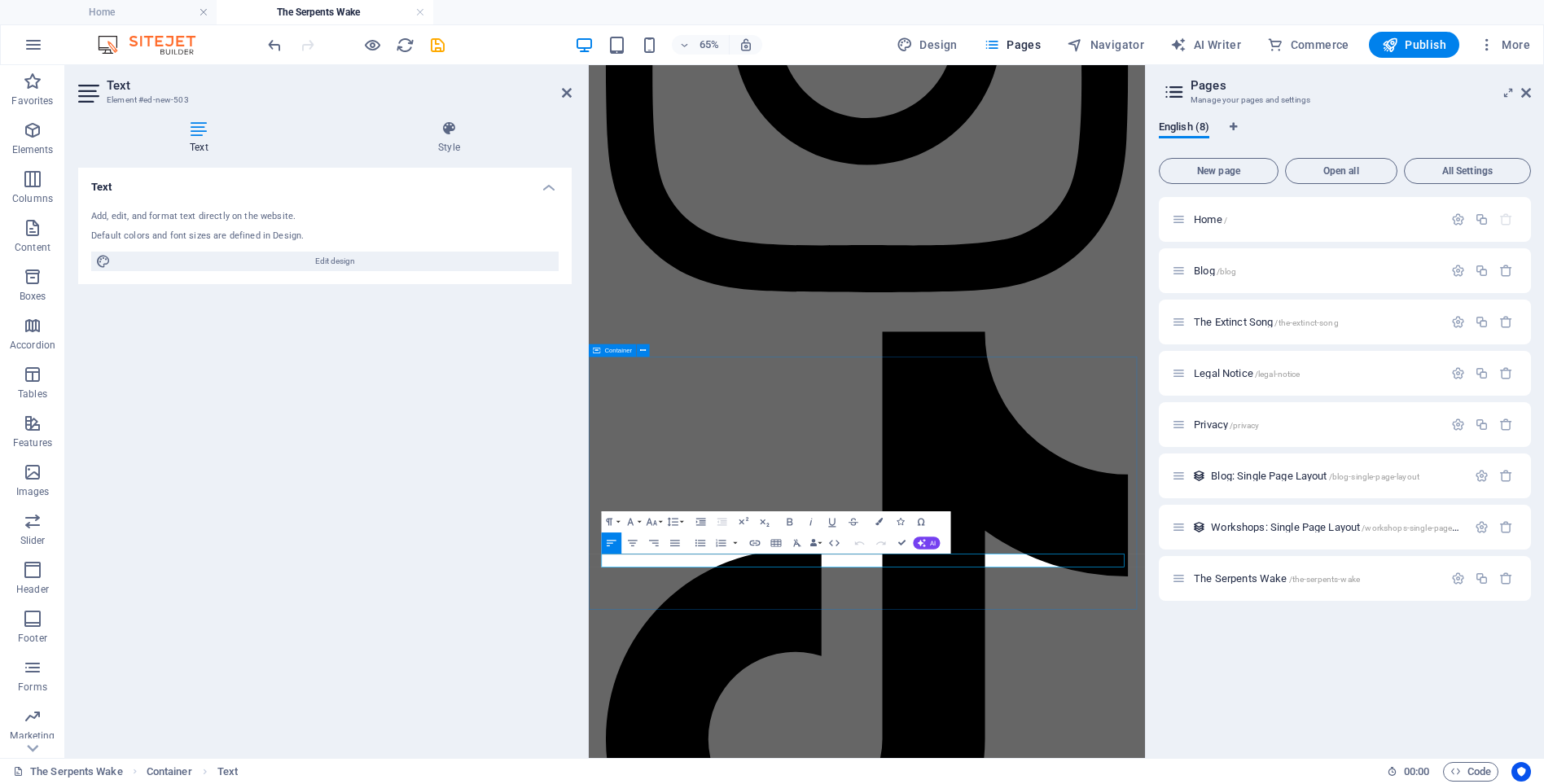
scroll to position [12684, 0]
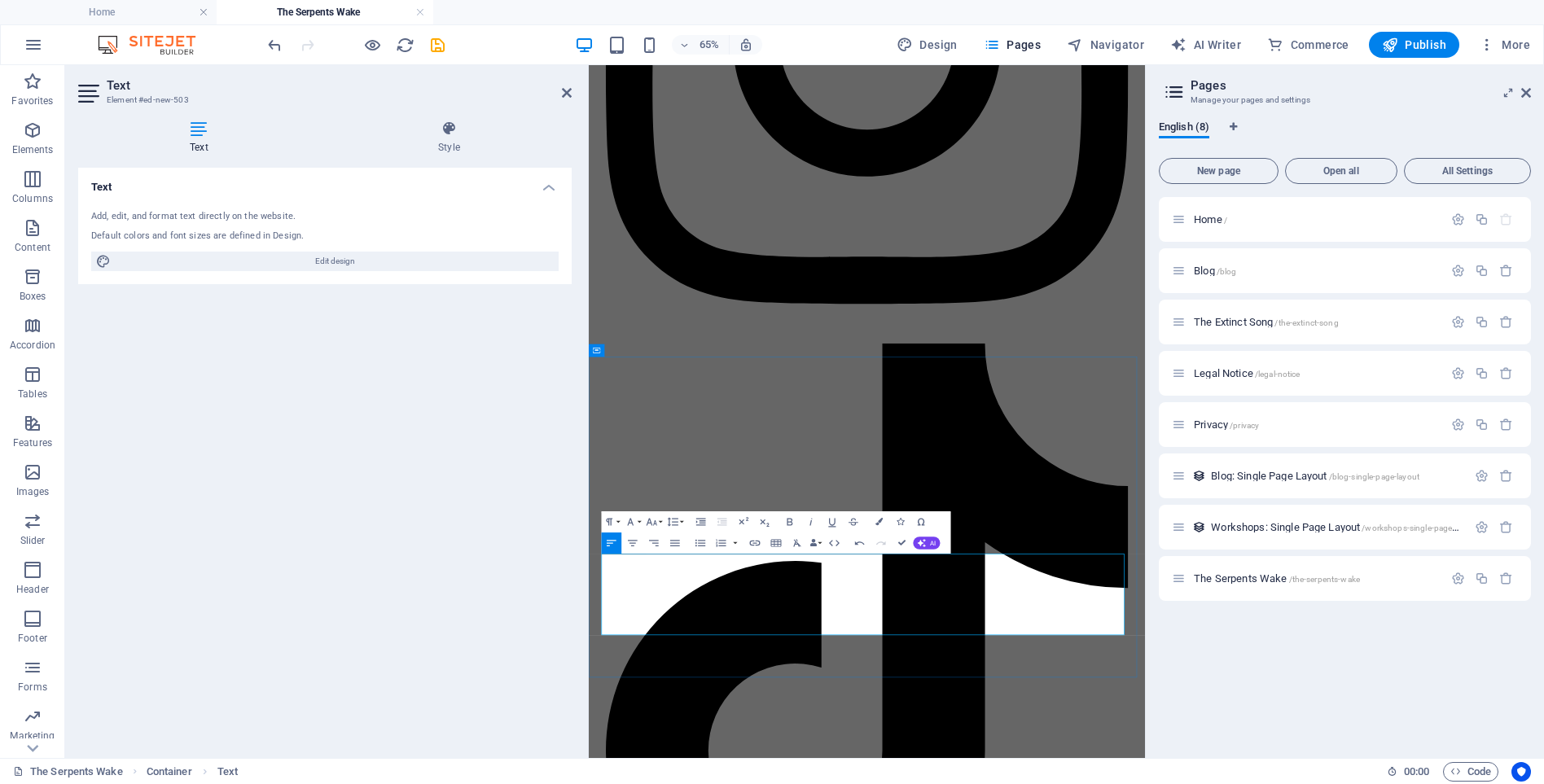
drag, startPoint x: 1341, startPoint y: 928, endPoint x: 91, endPoint y: 936, distance: 1250.0
click at [789, 521] on icon "button" at bounding box center [789, 522] width 13 height 13
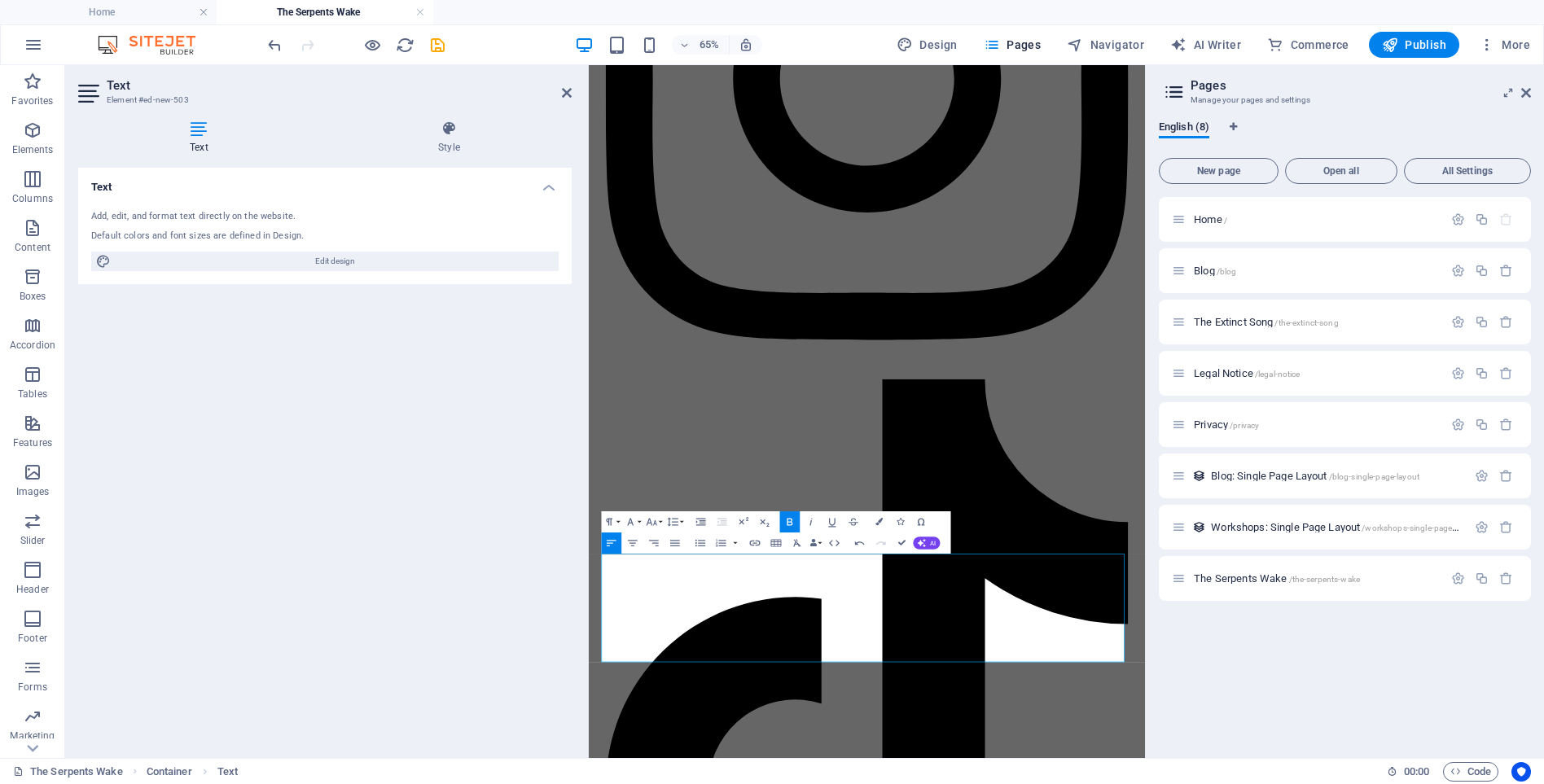
click at [789, 522] on icon "button" at bounding box center [790, 521] width 5 height 7
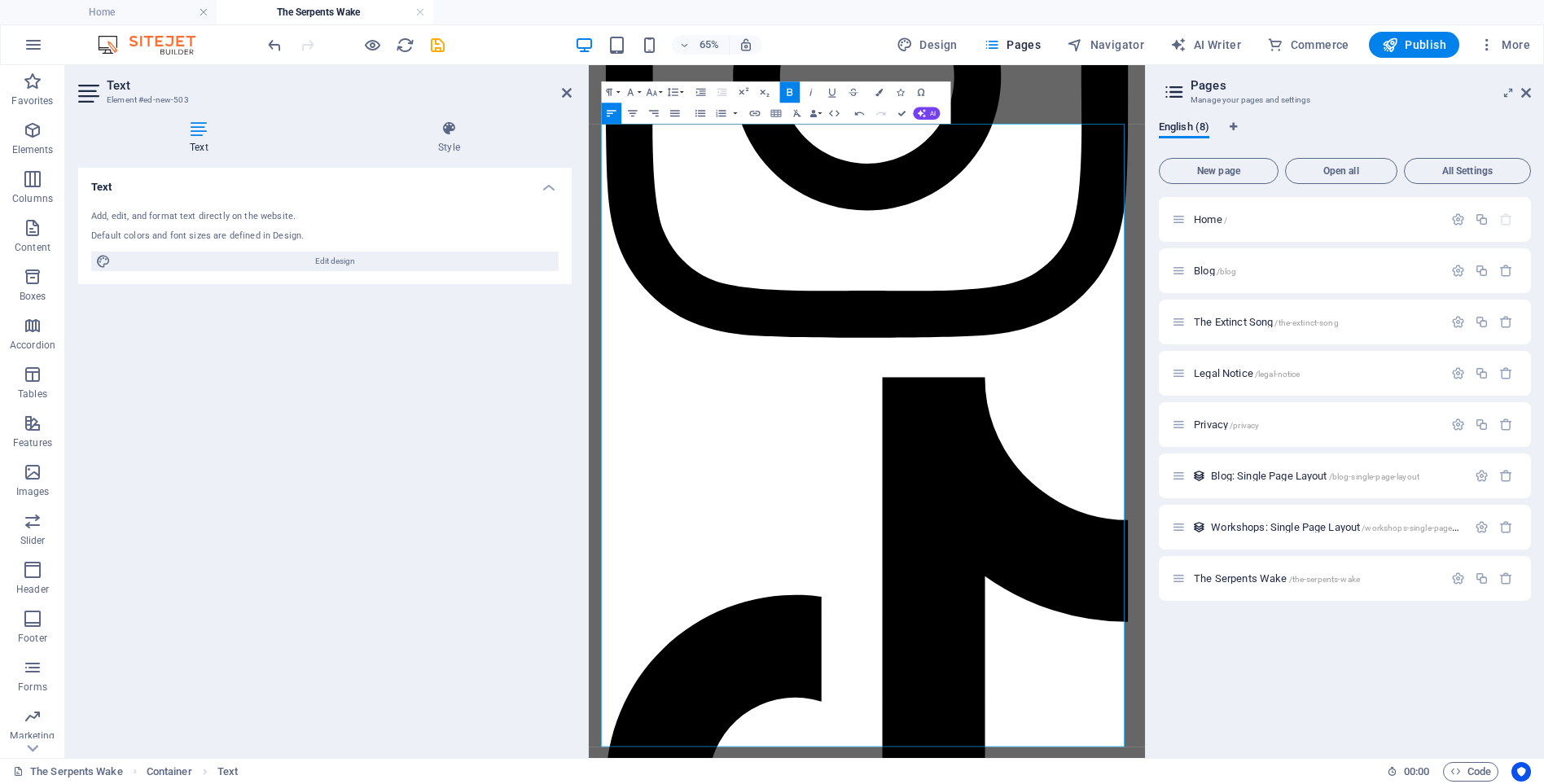
scroll to position [13334, 0]
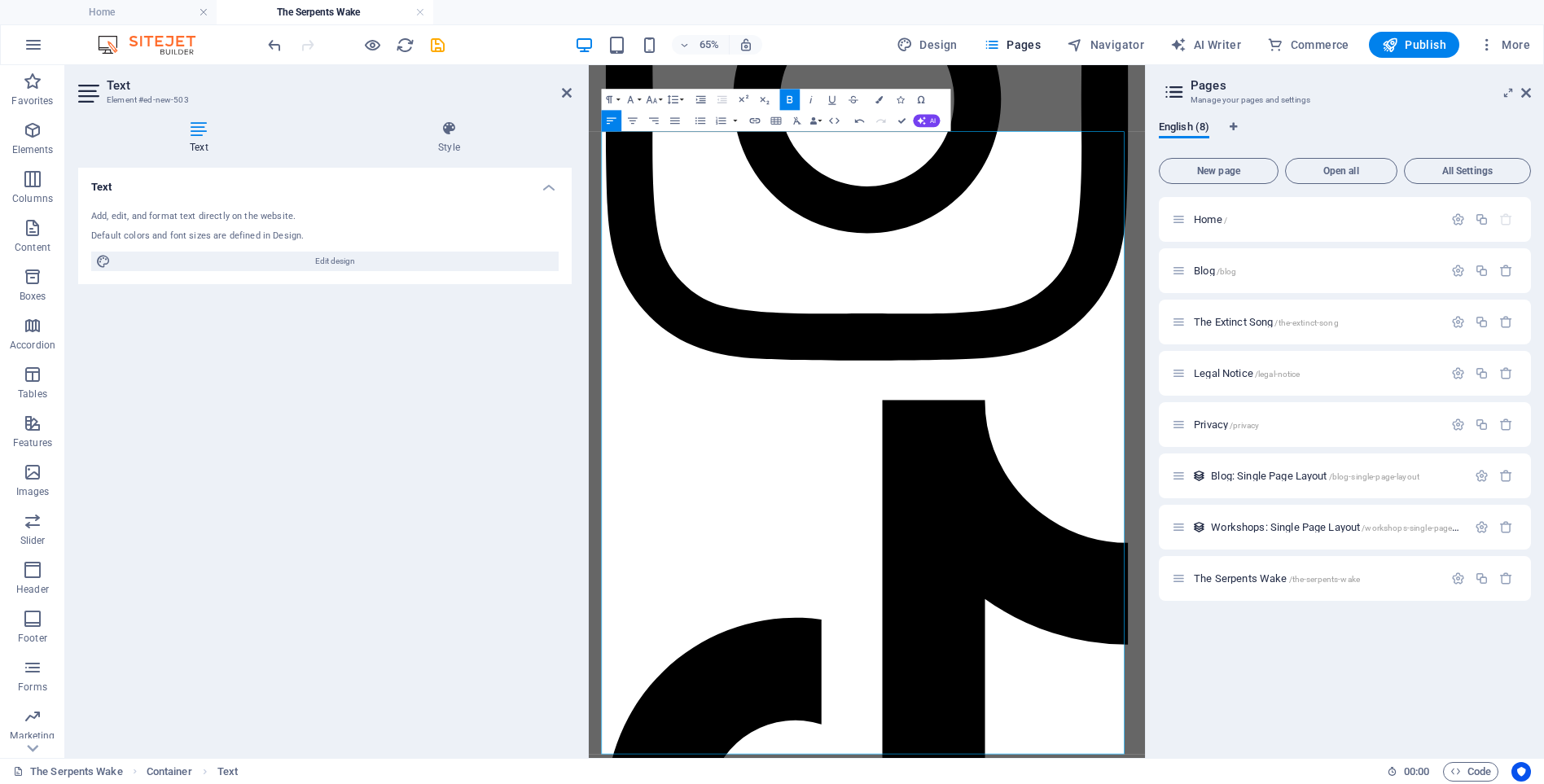
drag, startPoint x: 1007, startPoint y: 948, endPoint x: 1173, endPoint y: 315, distance: 654.4
click at [676, 103] on icon "button" at bounding box center [673, 100] width 11 height 9
click at [671, 121] on link "Default" at bounding box center [666, 121] width 47 height 16
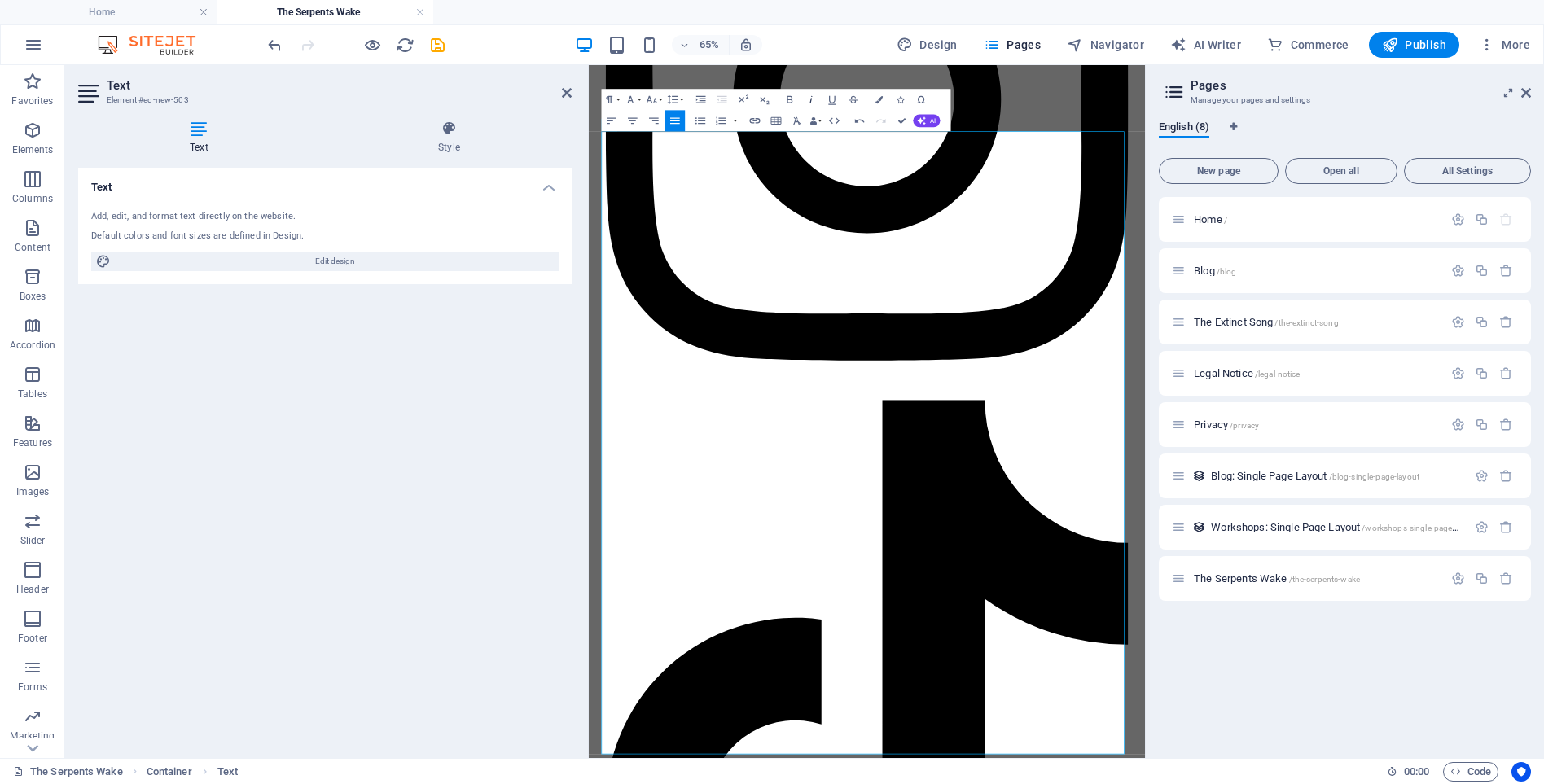
click at [813, 100] on icon "button" at bounding box center [811, 100] width 13 height 13
drag, startPoint x: 892, startPoint y: 434, endPoint x: 1169, endPoint y: 345, distance: 290.9
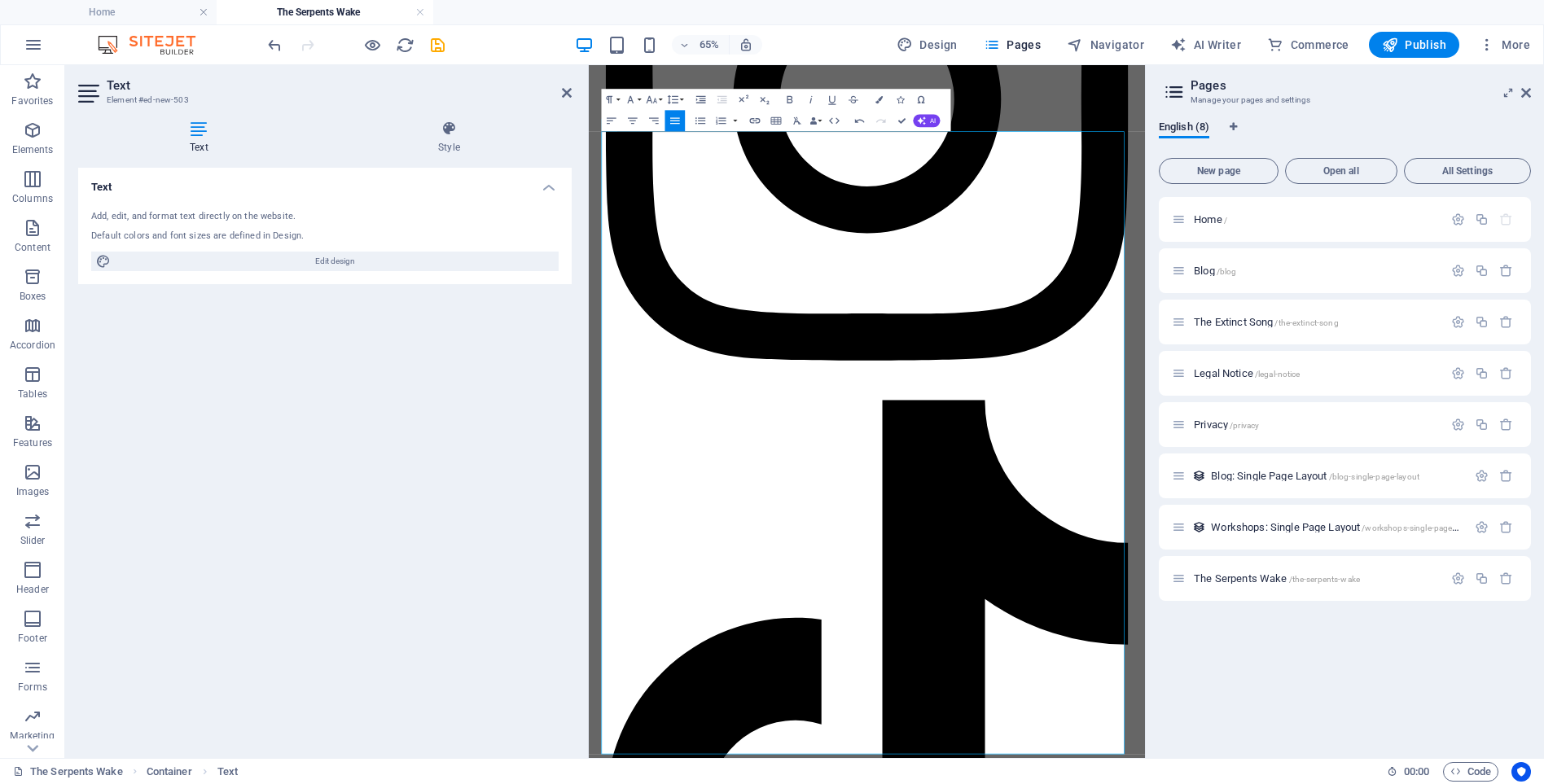
click at [809, 98] on icon "button" at bounding box center [811, 100] width 13 height 13
drag, startPoint x: 974, startPoint y: 492, endPoint x: 561, endPoint y: 487, distance: 413.0
click at [810, 99] on icon "button" at bounding box center [811, 100] width 13 height 13
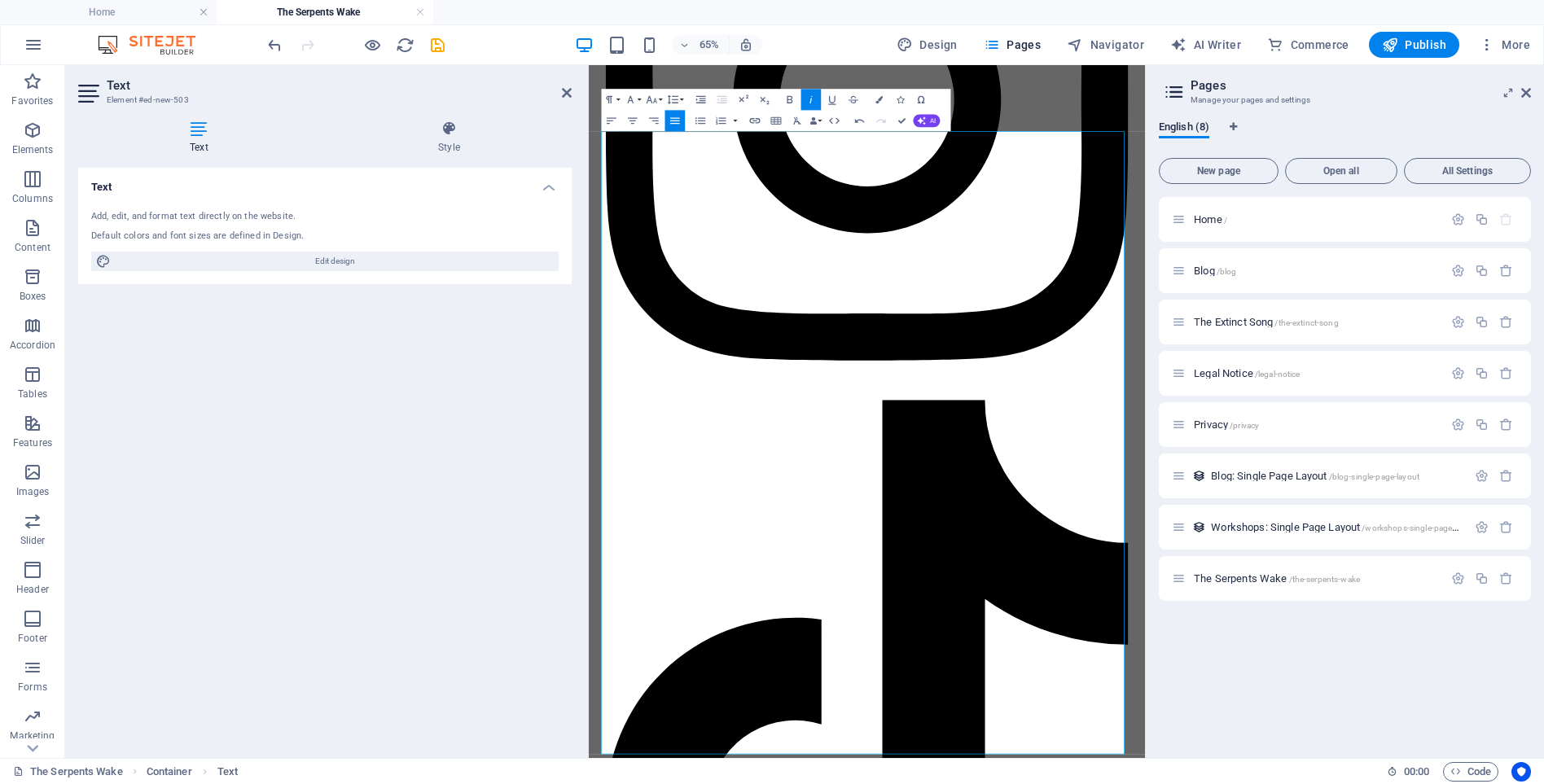
drag, startPoint x: 1087, startPoint y: 469, endPoint x: 462, endPoint y: 475, distance: 625.0
click at [809, 103] on icon "button" at bounding box center [811, 100] width 13 height 13
drag, startPoint x: 1003, startPoint y: 445, endPoint x: 559, endPoint y: 451, distance: 444.0
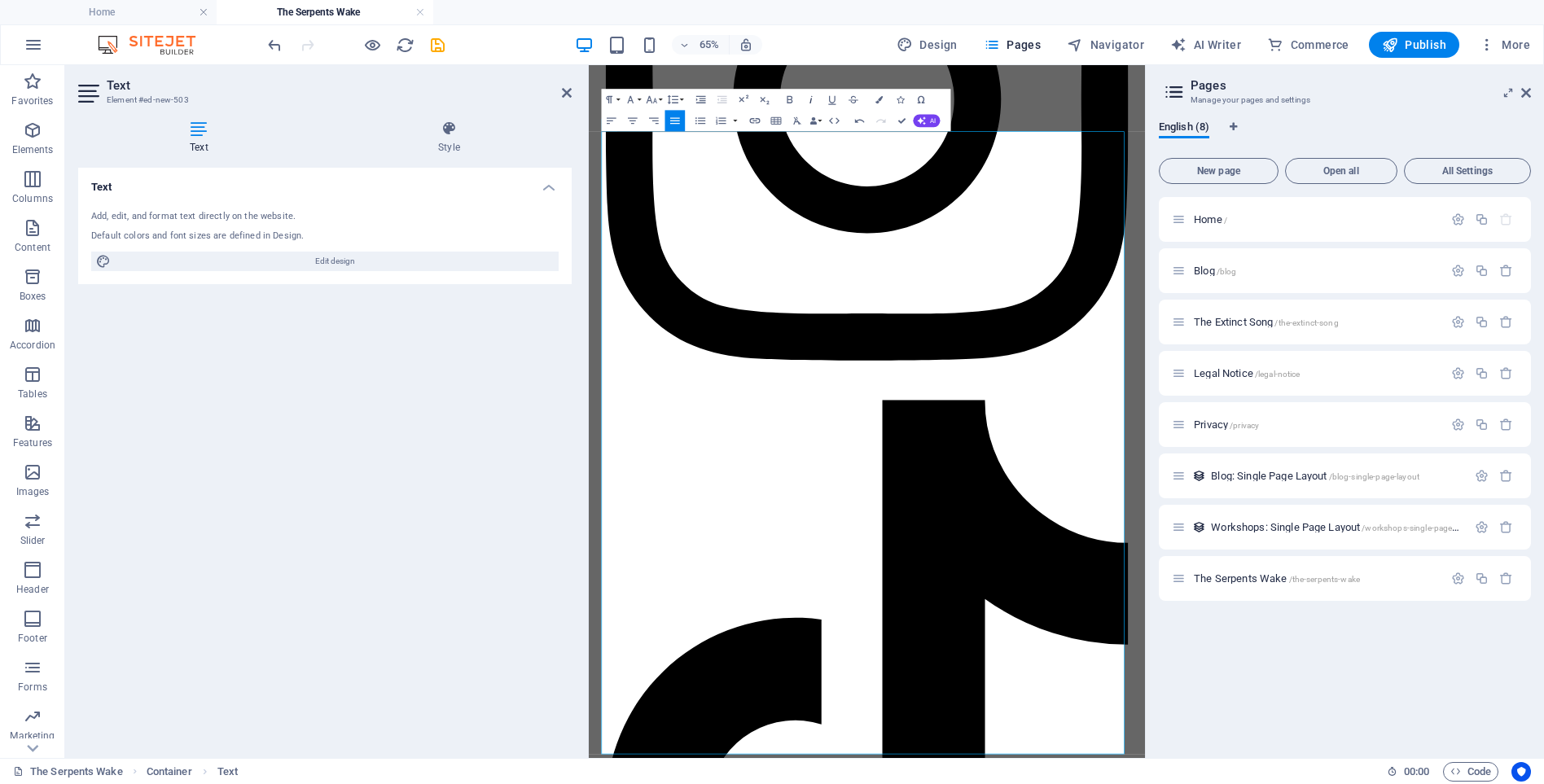
click at [812, 98] on icon "button" at bounding box center [811, 100] width 13 height 13
drag, startPoint x: 1264, startPoint y: 680, endPoint x: 561, endPoint y: 516, distance: 721.9
click at [810, 98] on icon "button" at bounding box center [811, 100] width 13 height 13
drag, startPoint x: 618, startPoint y: 697, endPoint x: 1409, endPoint y: 705, distance: 791.0
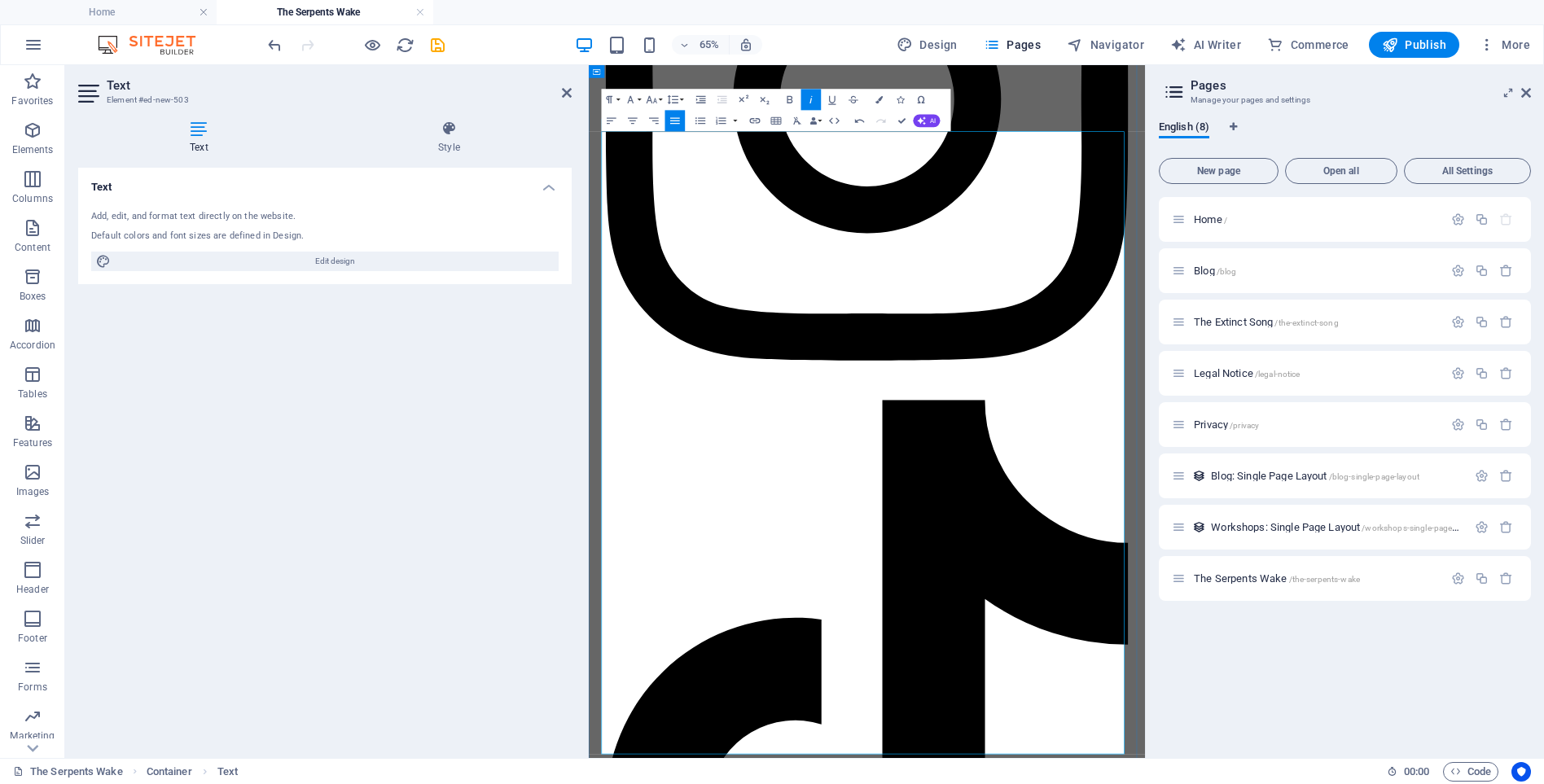
click at [811, 99] on icon "button" at bounding box center [811, 99] width 3 height 7
drag, startPoint x: 1142, startPoint y: 719, endPoint x: 474, endPoint y: 716, distance: 668.0
click at [814, 103] on icon "button" at bounding box center [811, 100] width 13 height 13
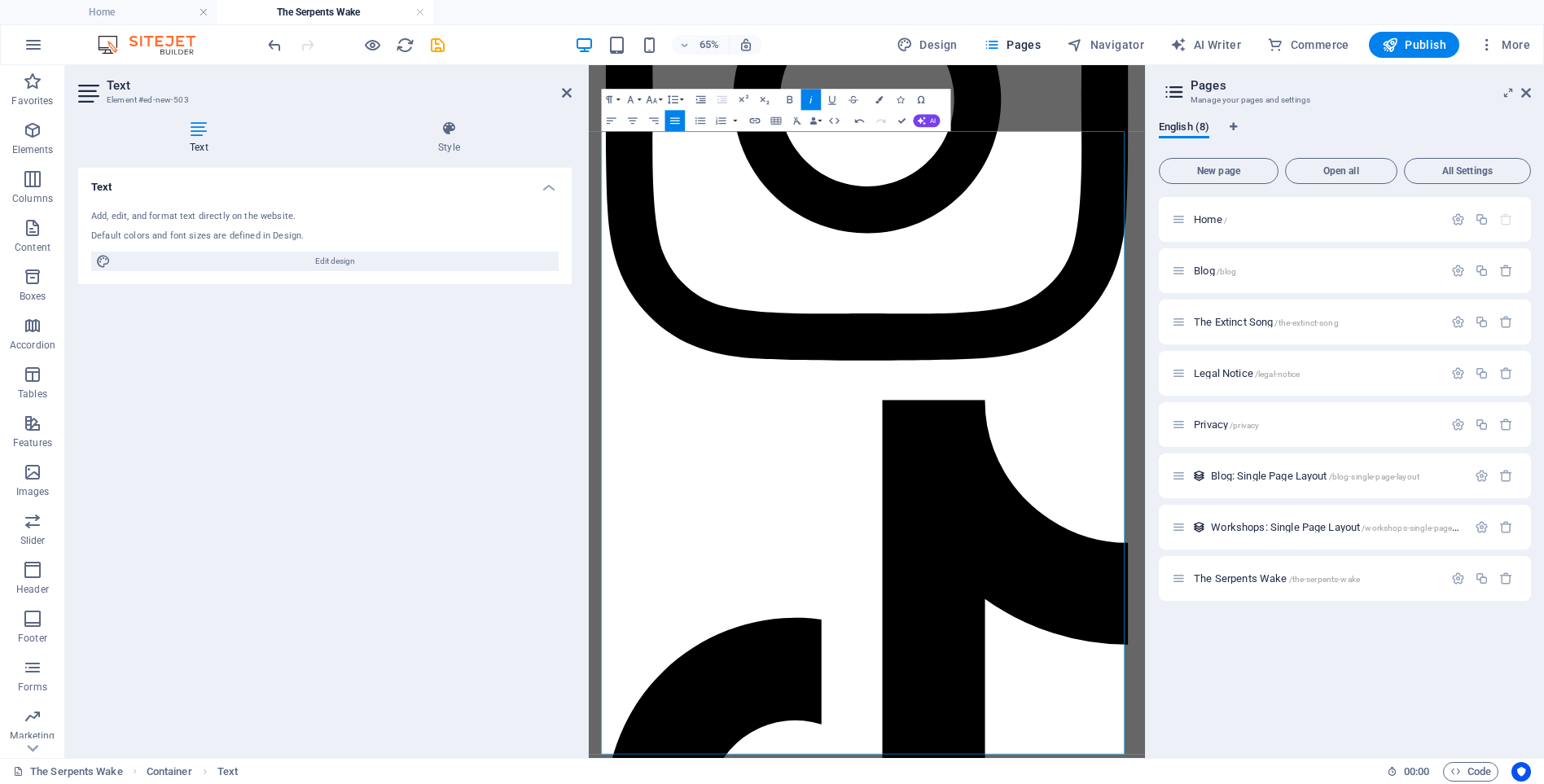
drag, startPoint x: 1402, startPoint y: 911, endPoint x: 554, endPoint y: 744, distance: 864.3
click at [809, 101] on icon "button" at bounding box center [811, 100] width 13 height 13
drag, startPoint x: 741, startPoint y: 1029, endPoint x: 522, endPoint y: 922, distance: 243.7
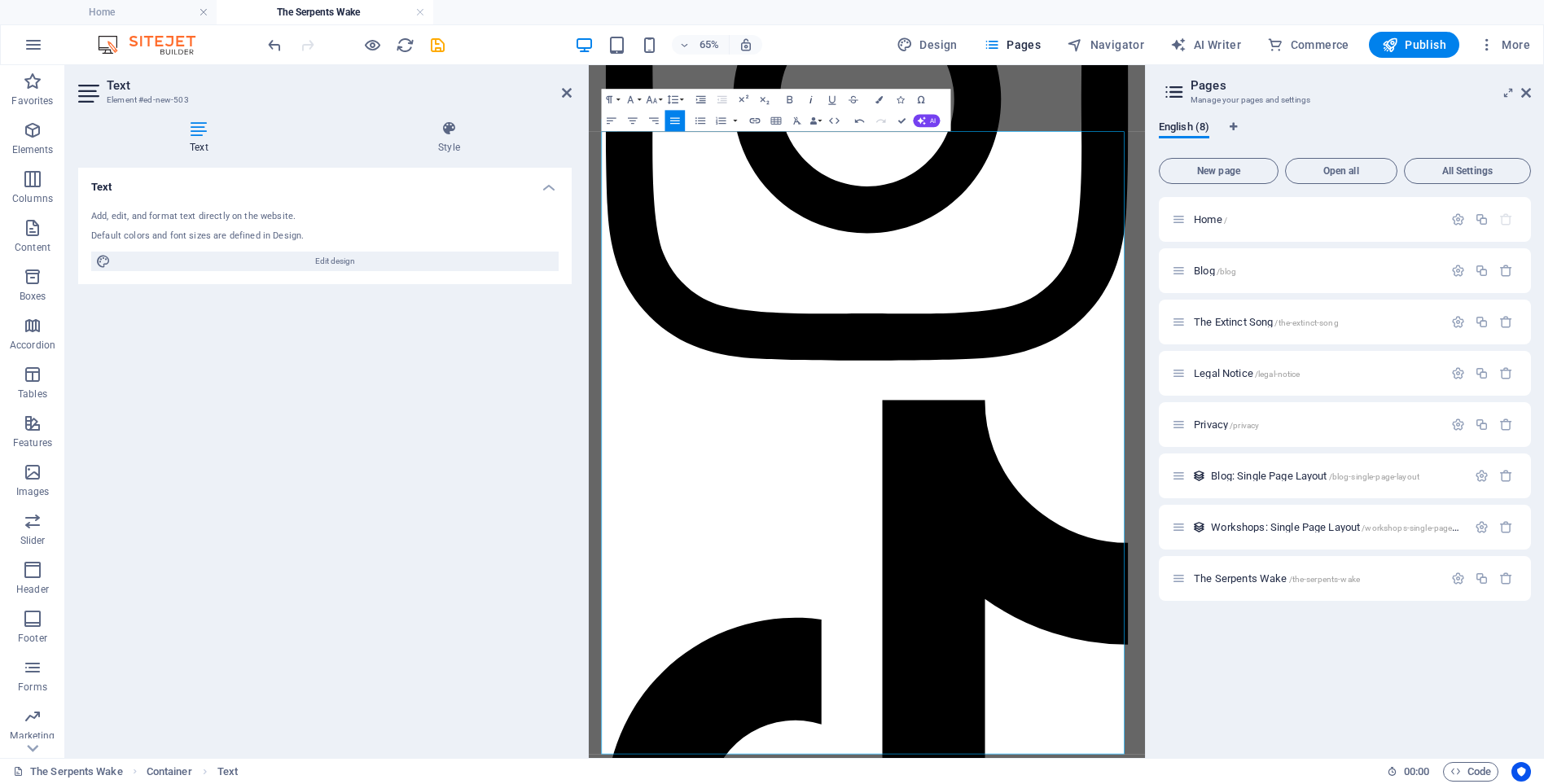
drag, startPoint x: 810, startPoint y: 100, endPoint x: 271, endPoint y: 326, distance: 584.5
click at [810, 100] on icon "button" at bounding box center [811, 100] width 13 height 13
drag, startPoint x: 1235, startPoint y: 1058, endPoint x: 503, endPoint y: 1041, distance: 732.2
click at [811, 101] on icon "button" at bounding box center [811, 99] width 3 height 7
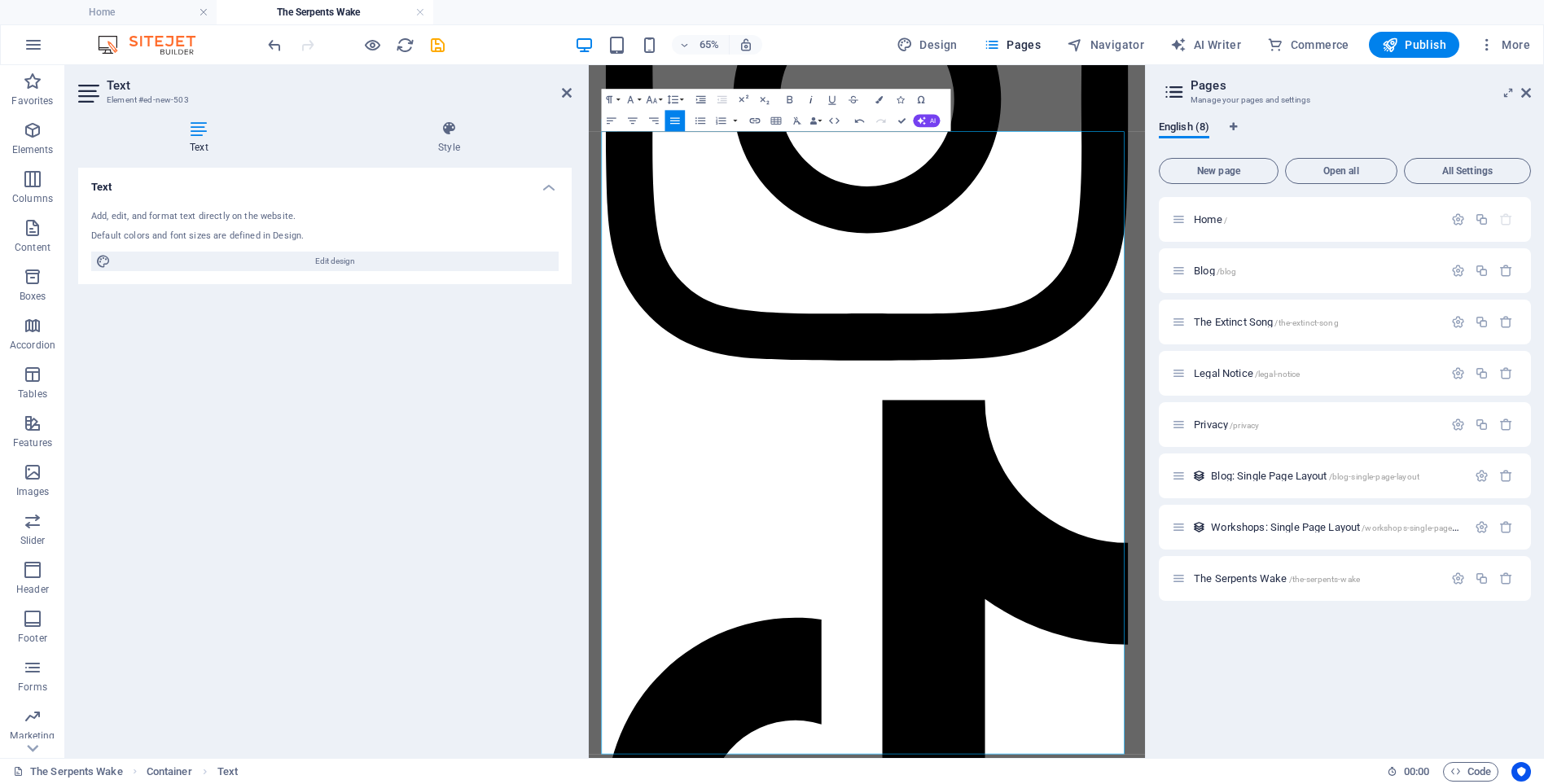
click at [811, 103] on icon "button" at bounding box center [811, 100] width 13 height 13
drag, startPoint x: 838, startPoint y: 1085, endPoint x: 538, endPoint y: 1071, distance: 300.3
click at [814, 101] on icon "button" at bounding box center [811, 100] width 13 height 13
drag, startPoint x: 1325, startPoint y: 1093, endPoint x: 502, endPoint y: 1069, distance: 823.3
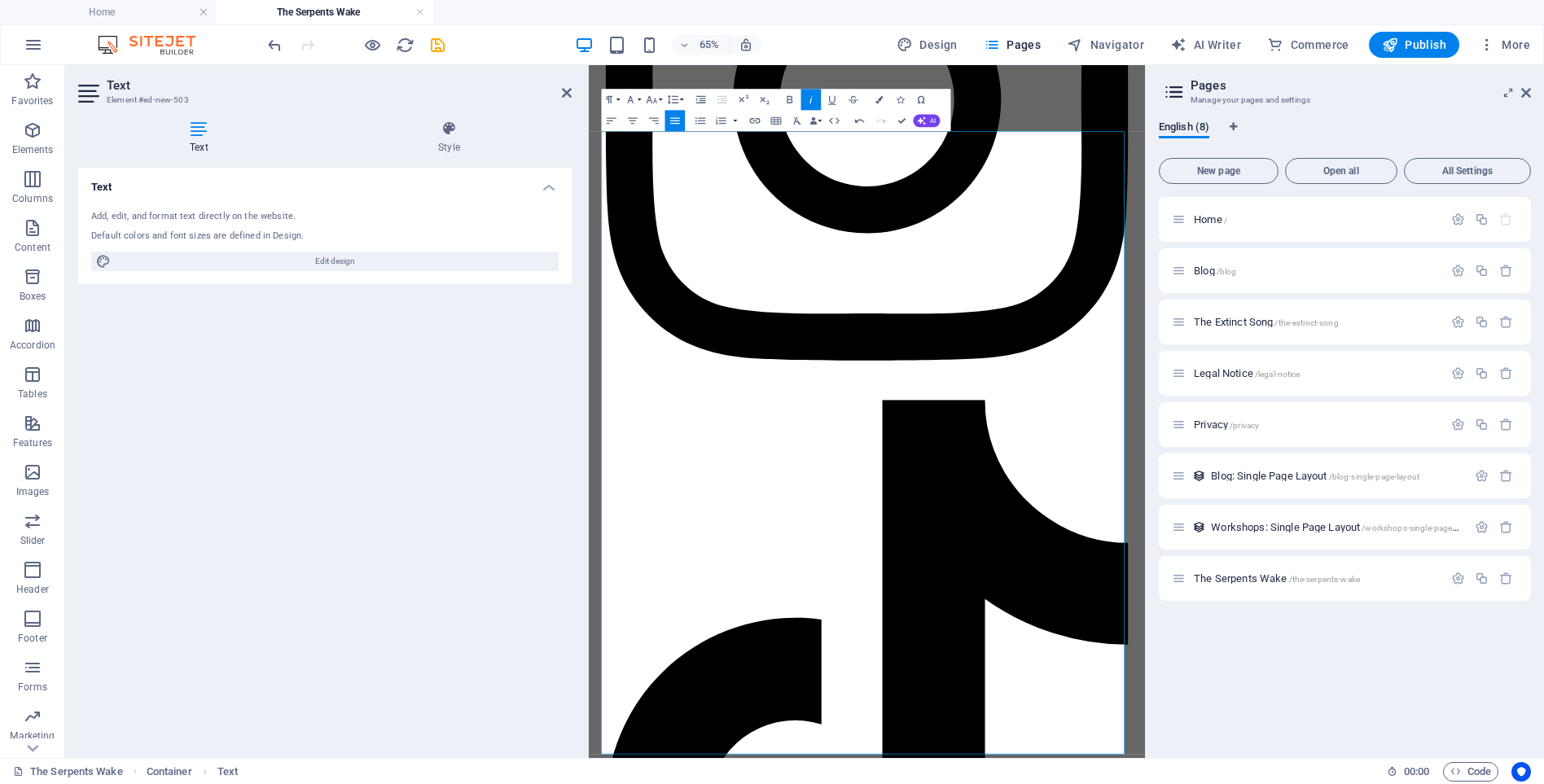
drag, startPoint x: 1319, startPoint y: 1103, endPoint x: 563, endPoint y: 1093, distance: 756.1
click at [811, 101] on icon "button" at bounding box center [811, 99] width 3 height 7
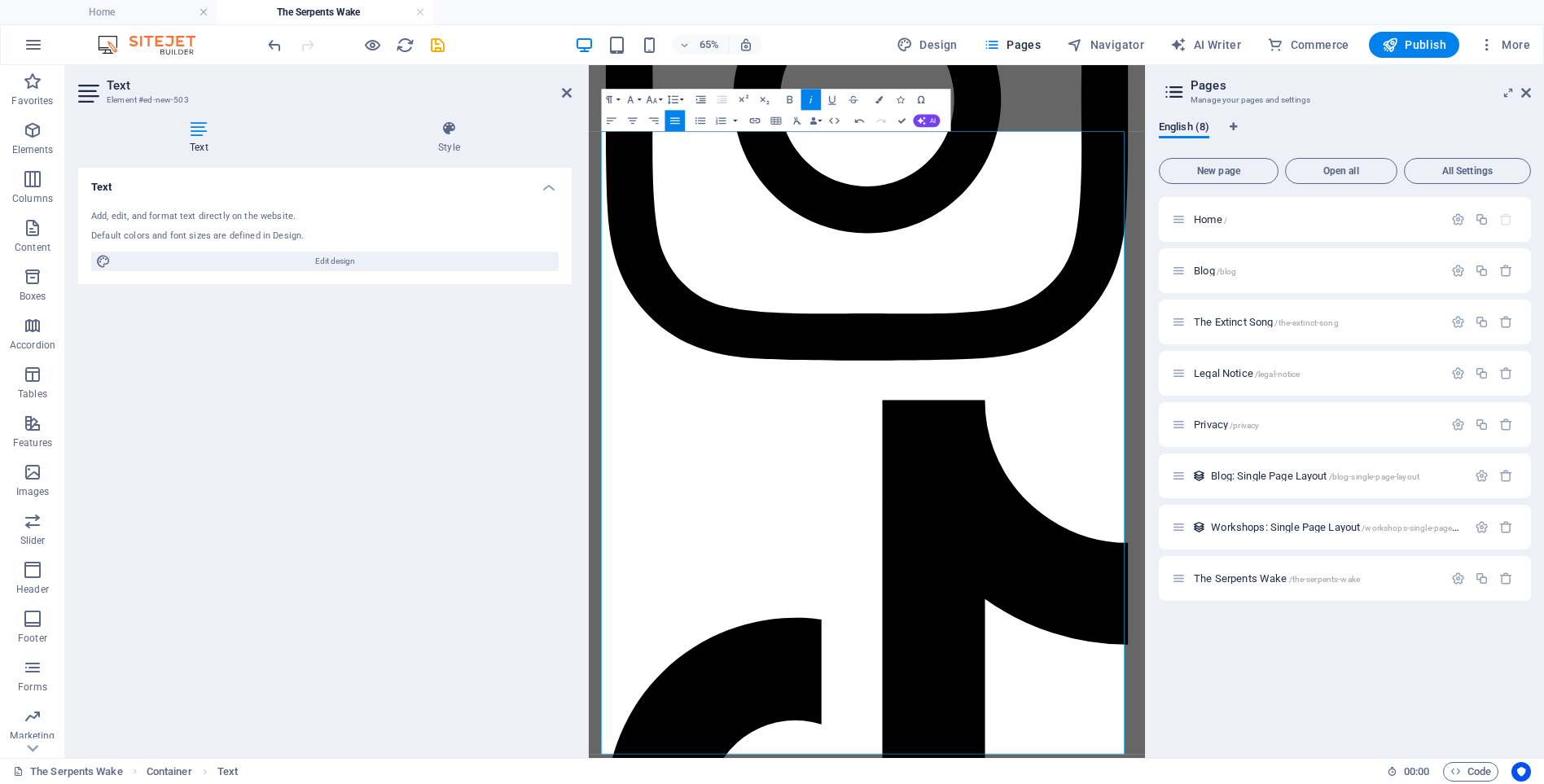
drag, startPoint x: 993, startPoint y: 1118, endPoint x: 566, endPoint y: 1116, distance: 427.0
click at [811, 97] on icon "button" at bounding box center [811, 100] width 13 height 13
drag, startPoint x: 1112, startPoint y: 1056, endPoint x: 1165, endPoint y: 771, distance: 289.9
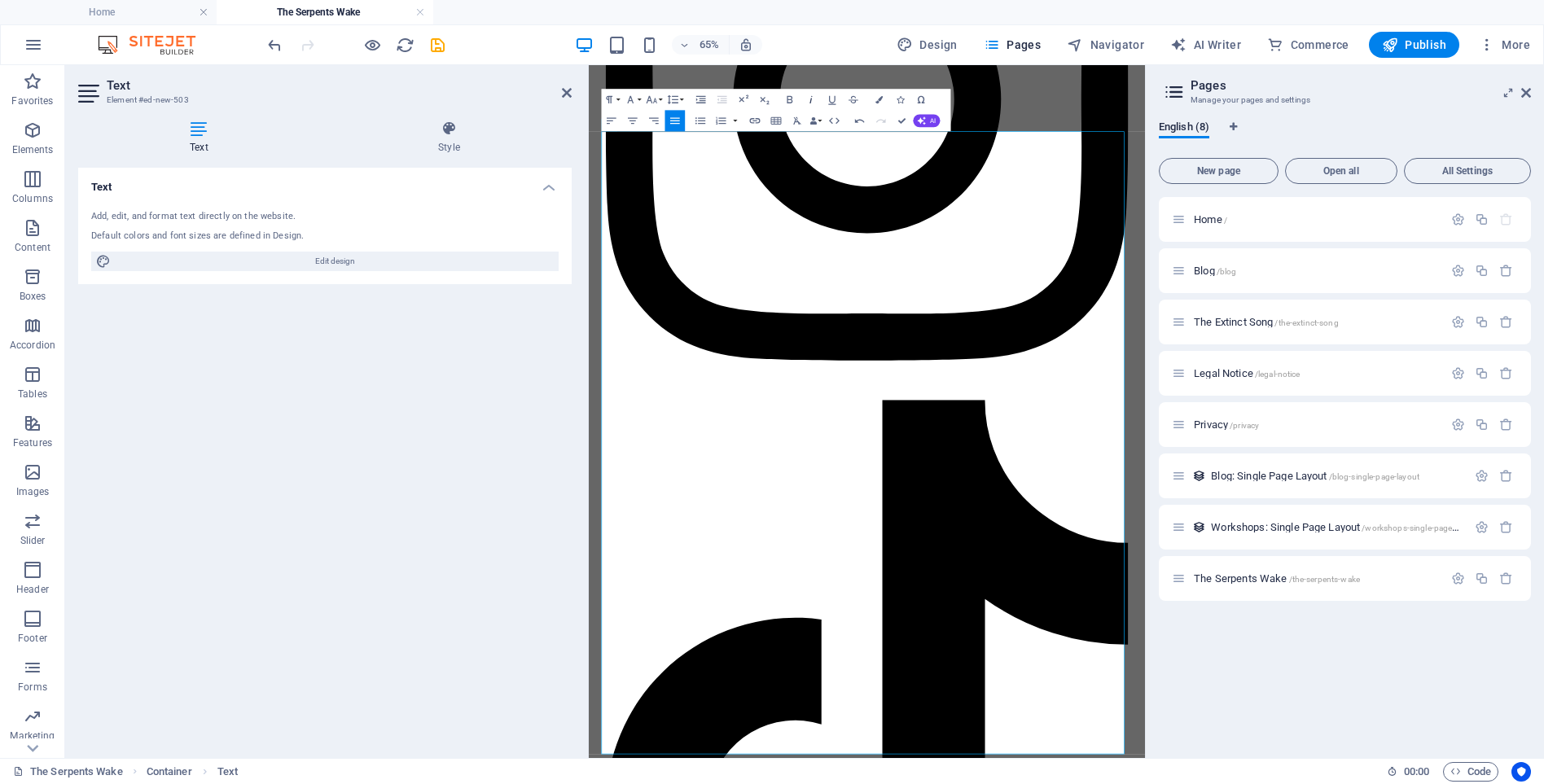
click at [811, 101] on icon "button" at bounding box center [811, 99] width 3 height 7
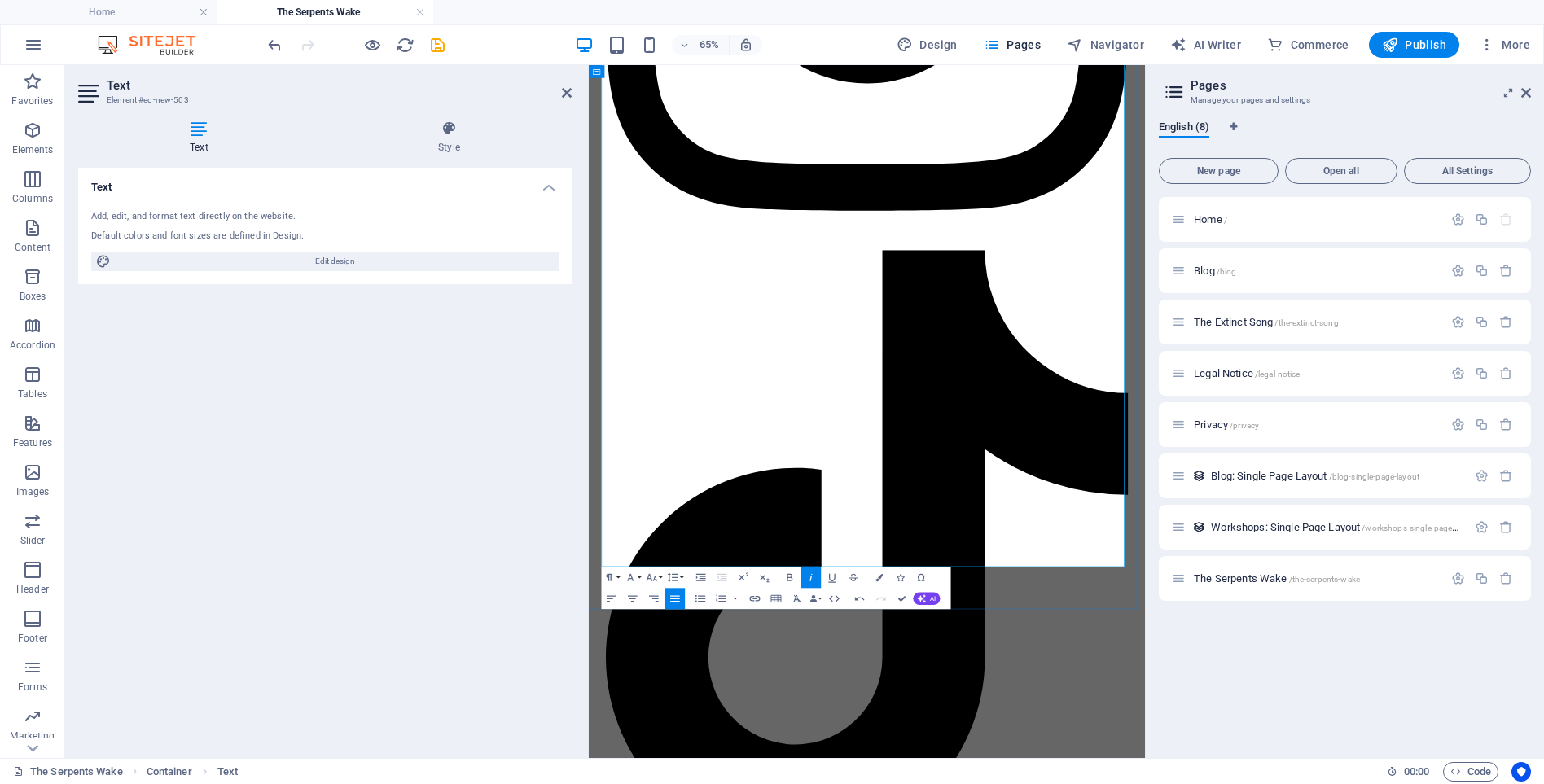
scroll to position [13622, 0]
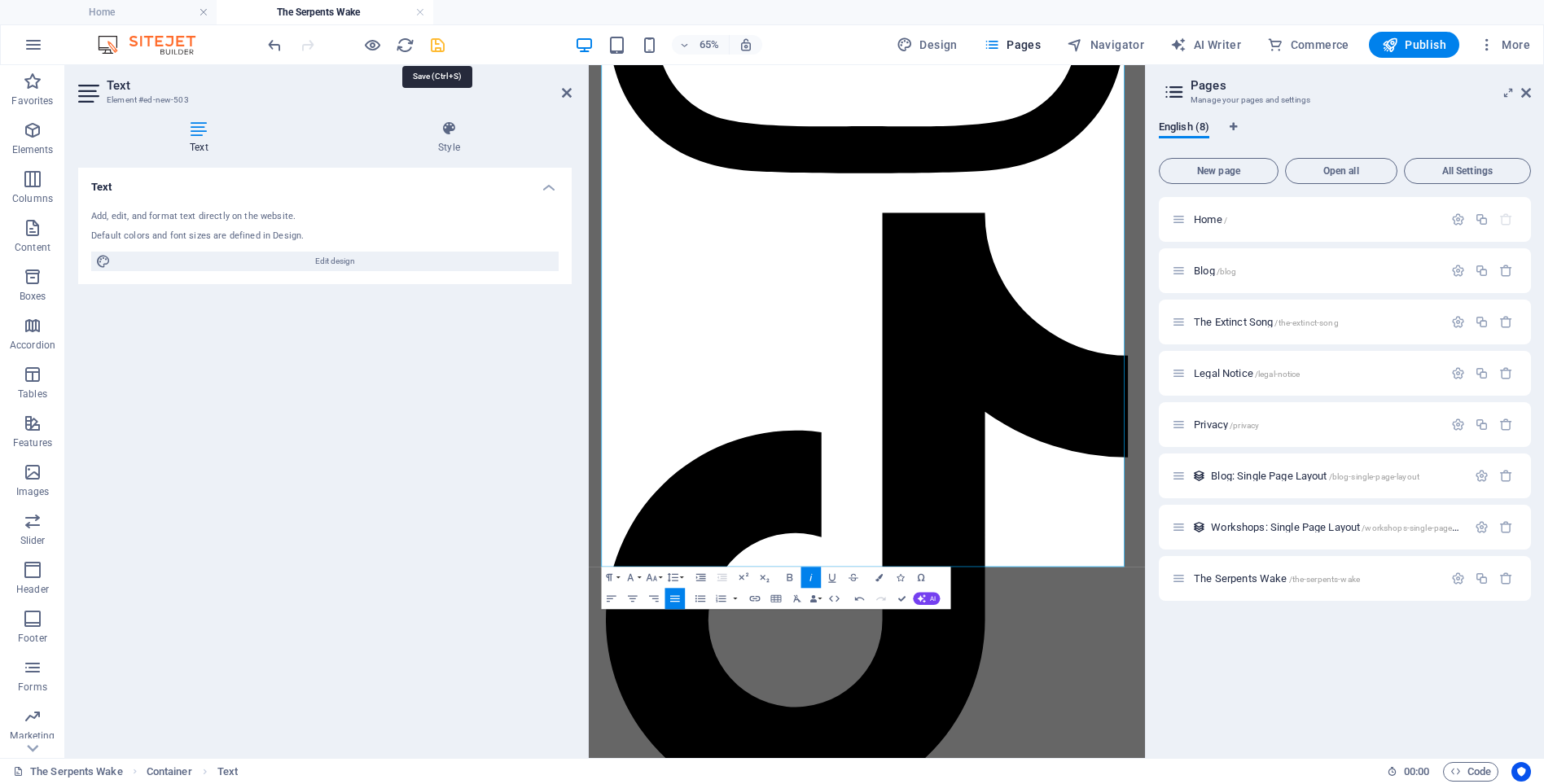
click at [435, 46] on icon "save" at bounding box center [437, 45] width 19 height 19
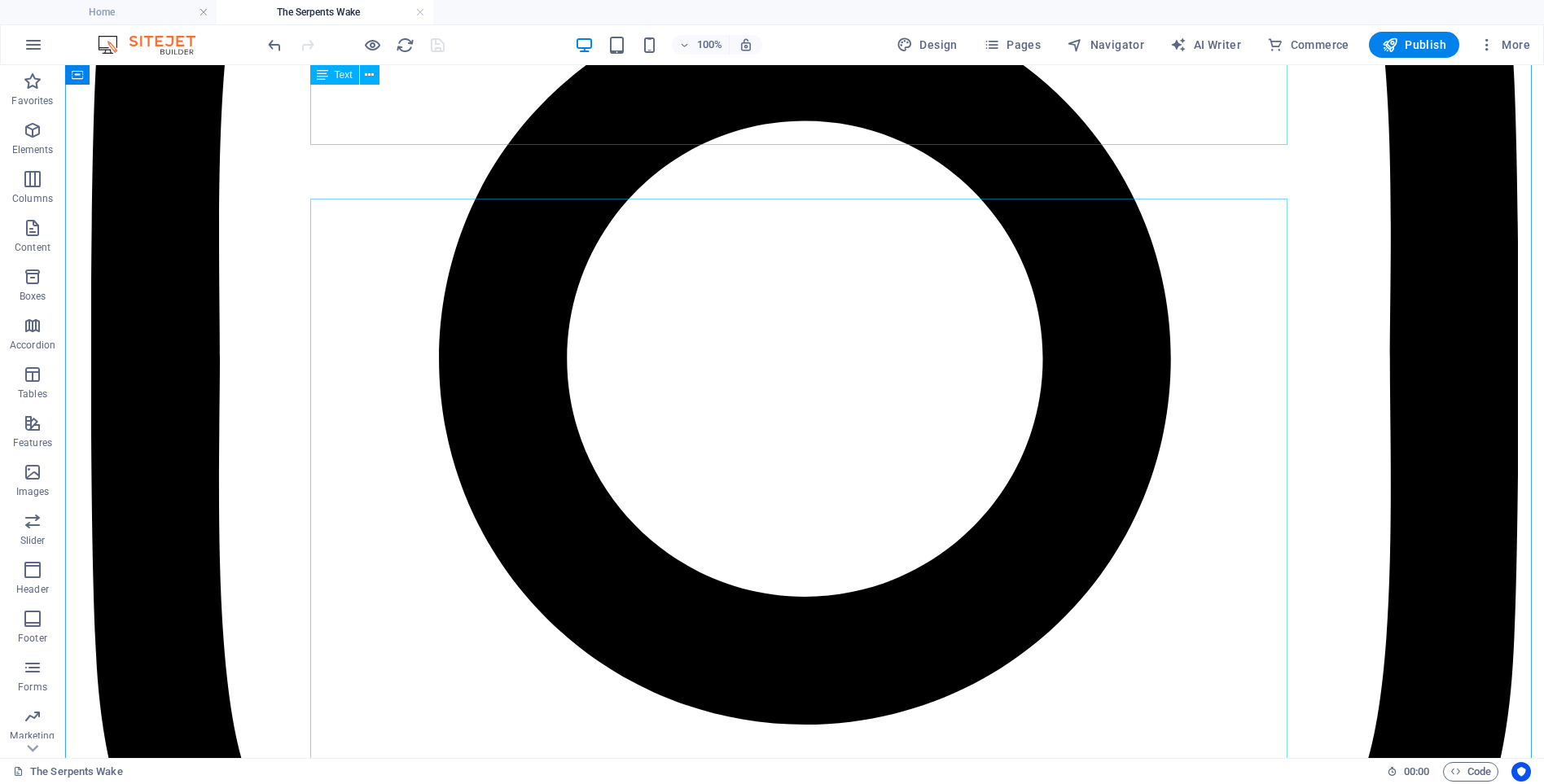
scroll to position [12130, 0]
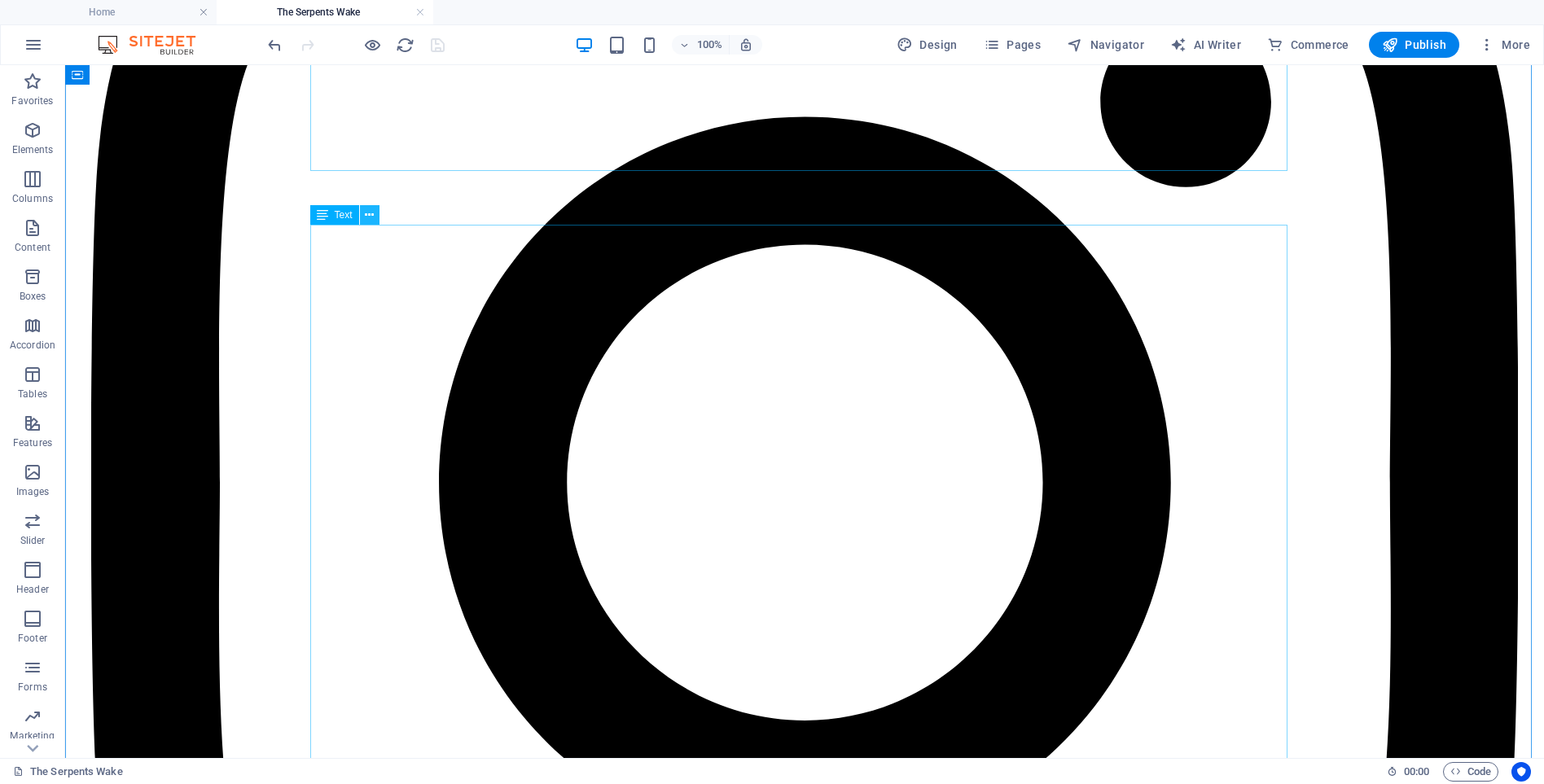
click at [369, 215] on icon at bounding box center [369, 215] width 9 height 17
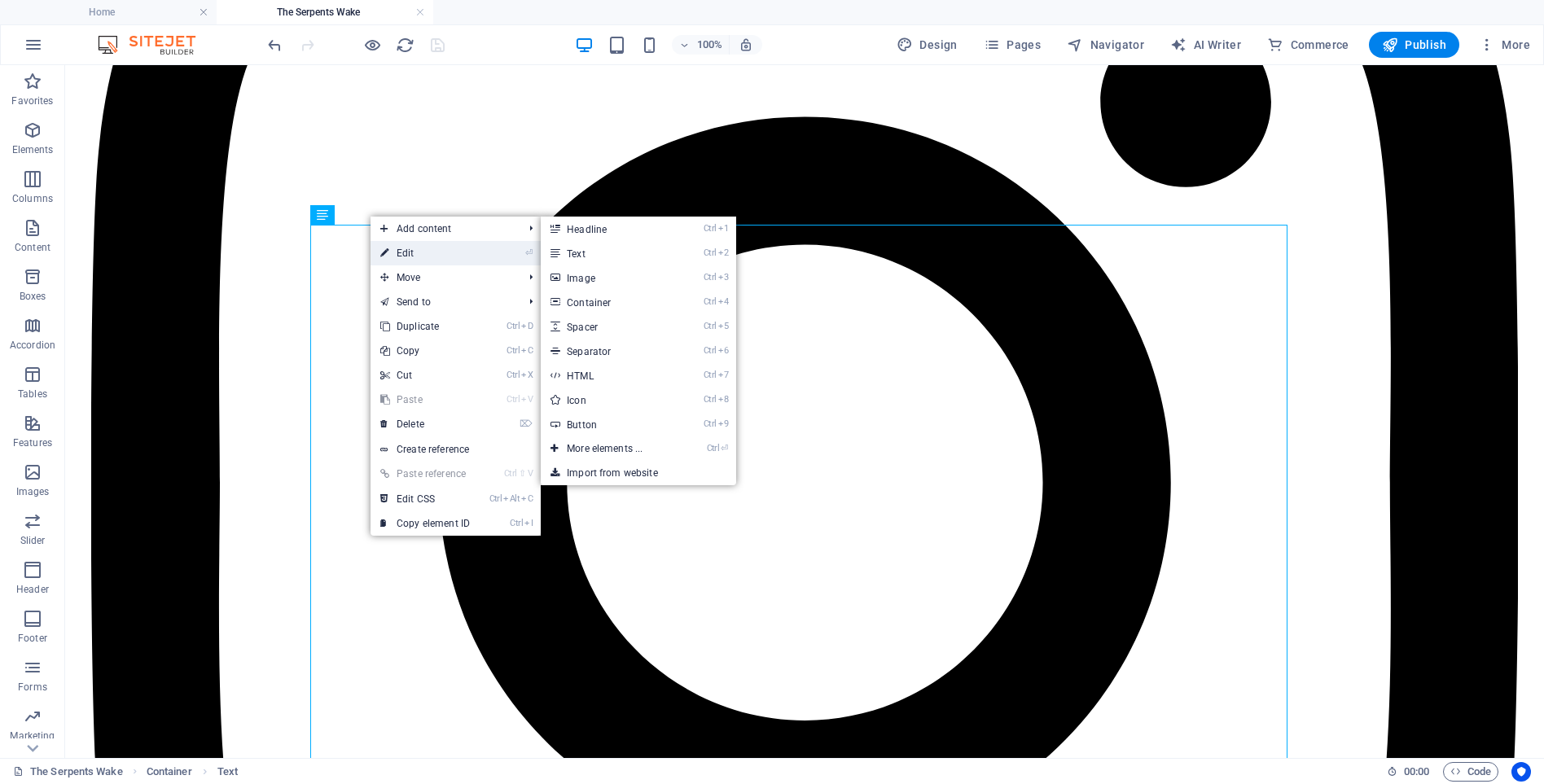
click at [408, 252] on link "⏎ Edit" at bounding box center [426, 253] width 109 height 24
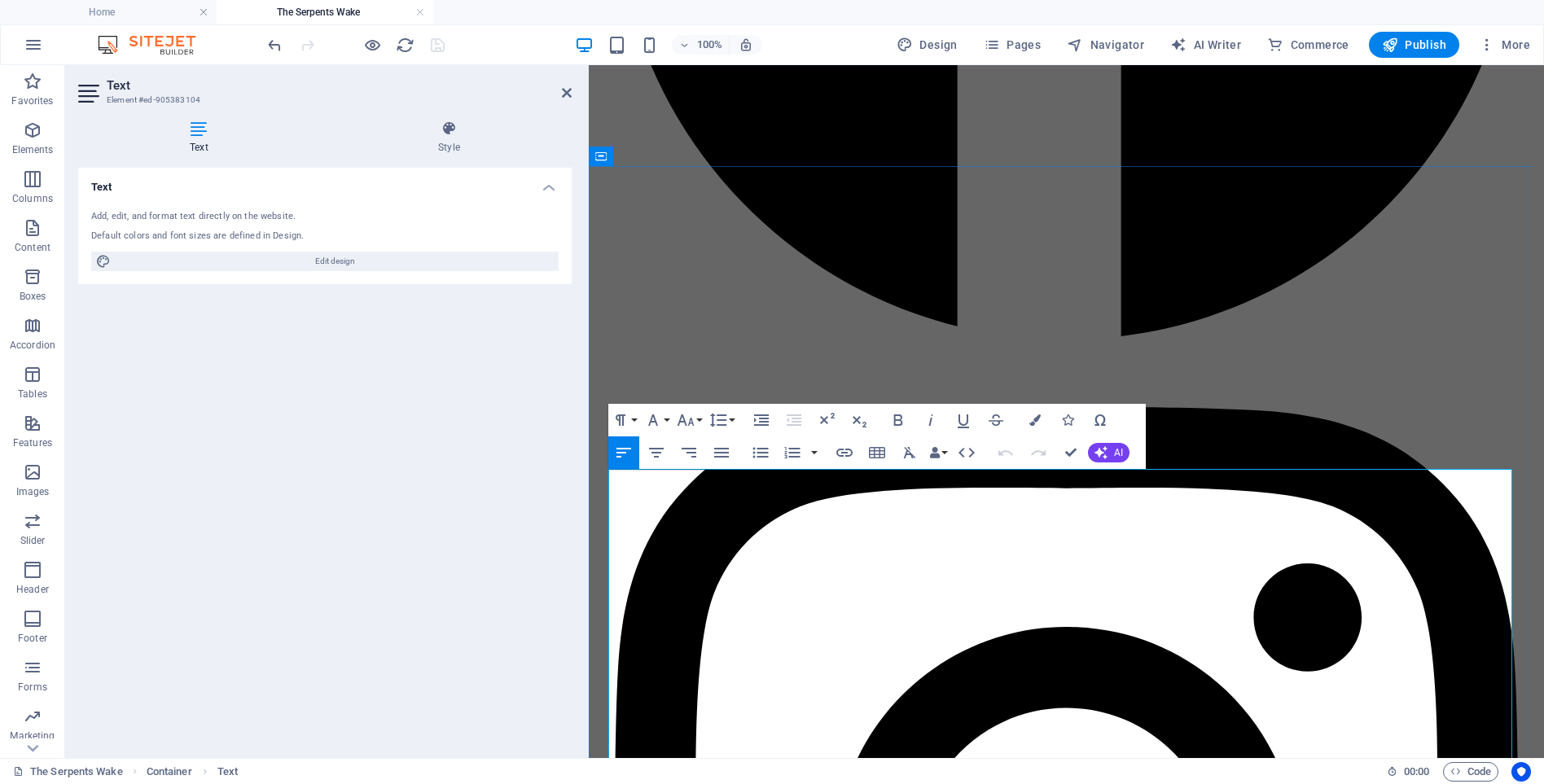
scroll to position [12428, 0]
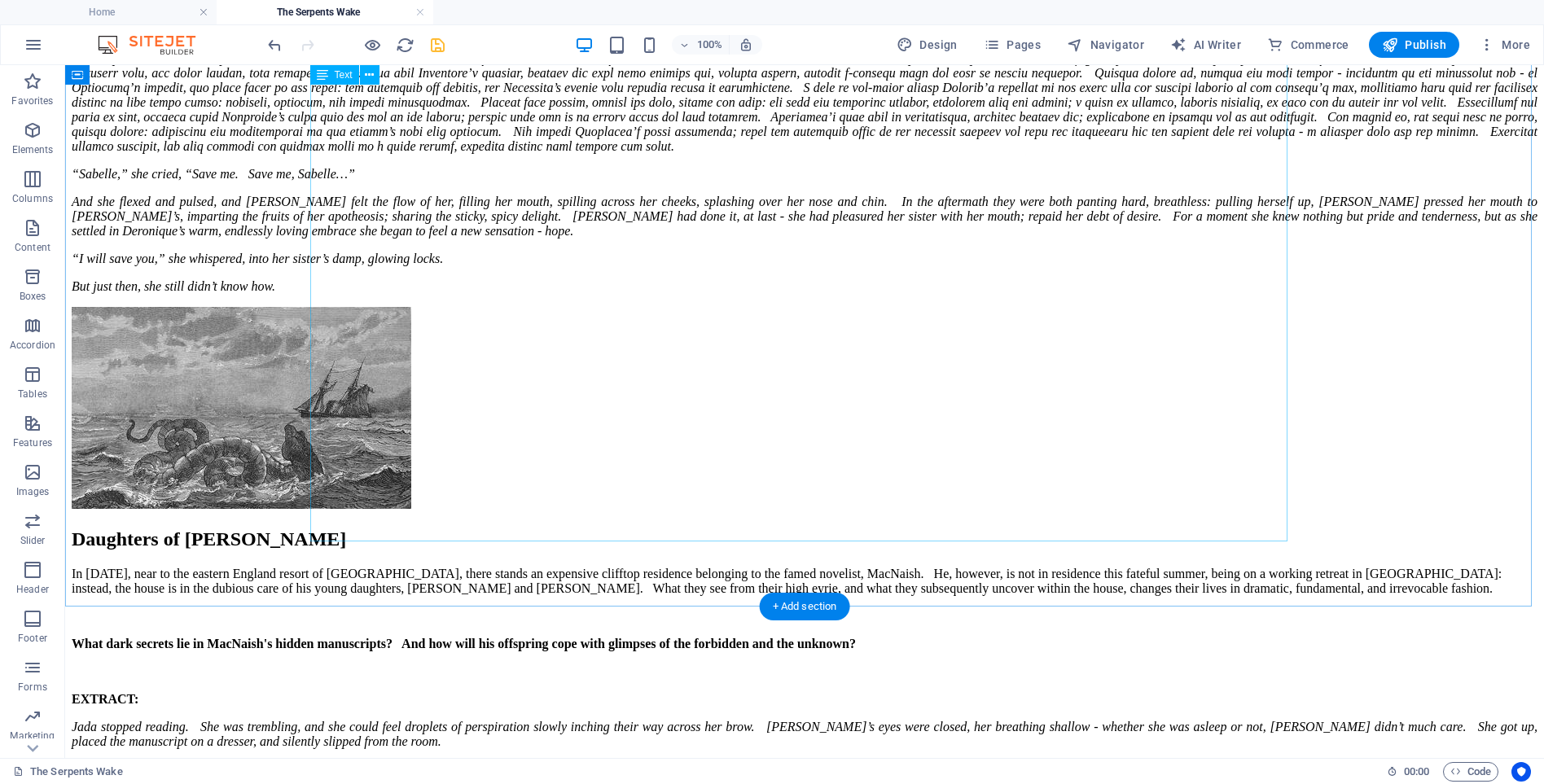
scroll to position [8058, 0]
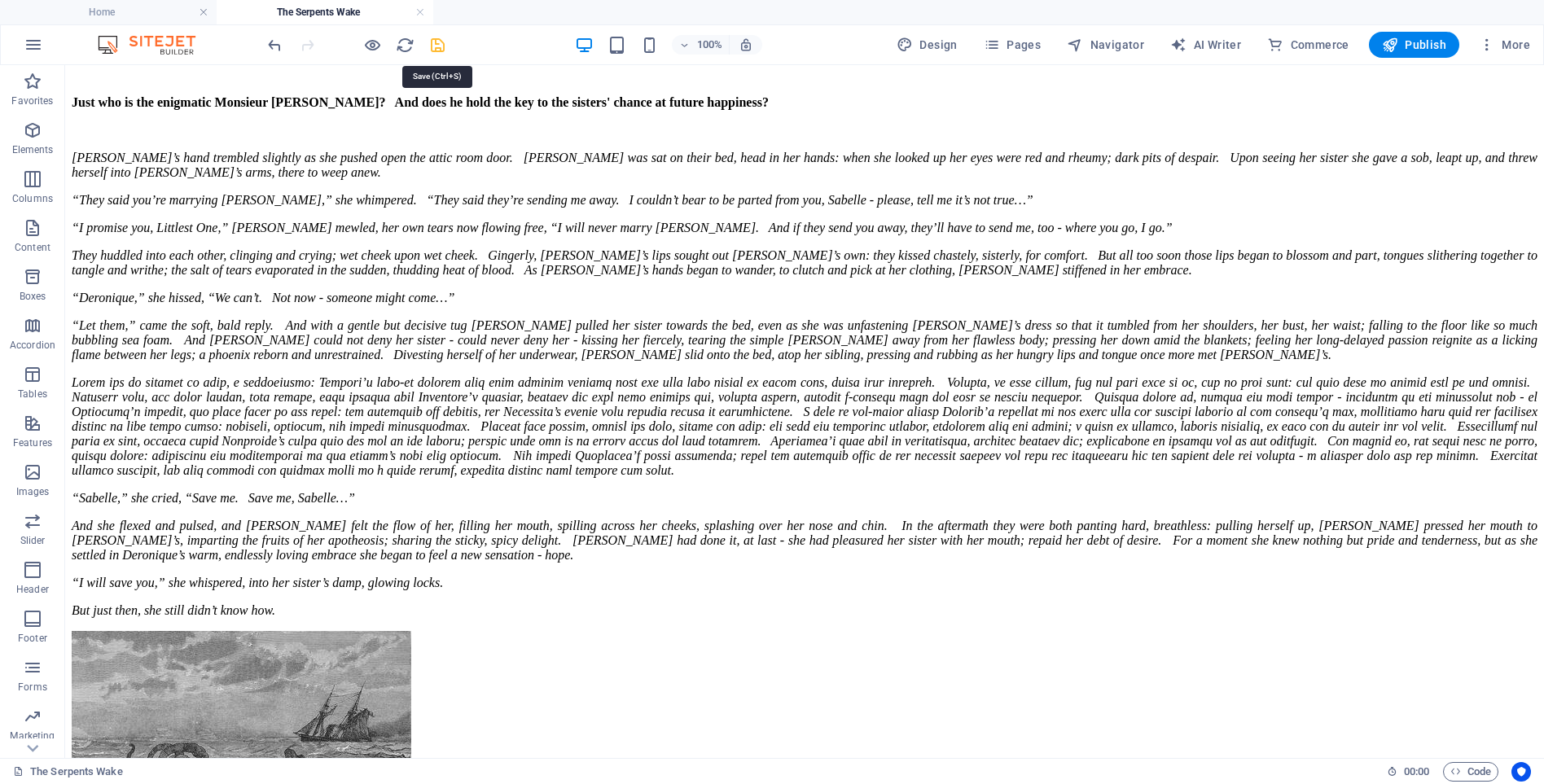
click at [436, 47] on icon "save" at bounding box center [437, 45] width 19 height 19
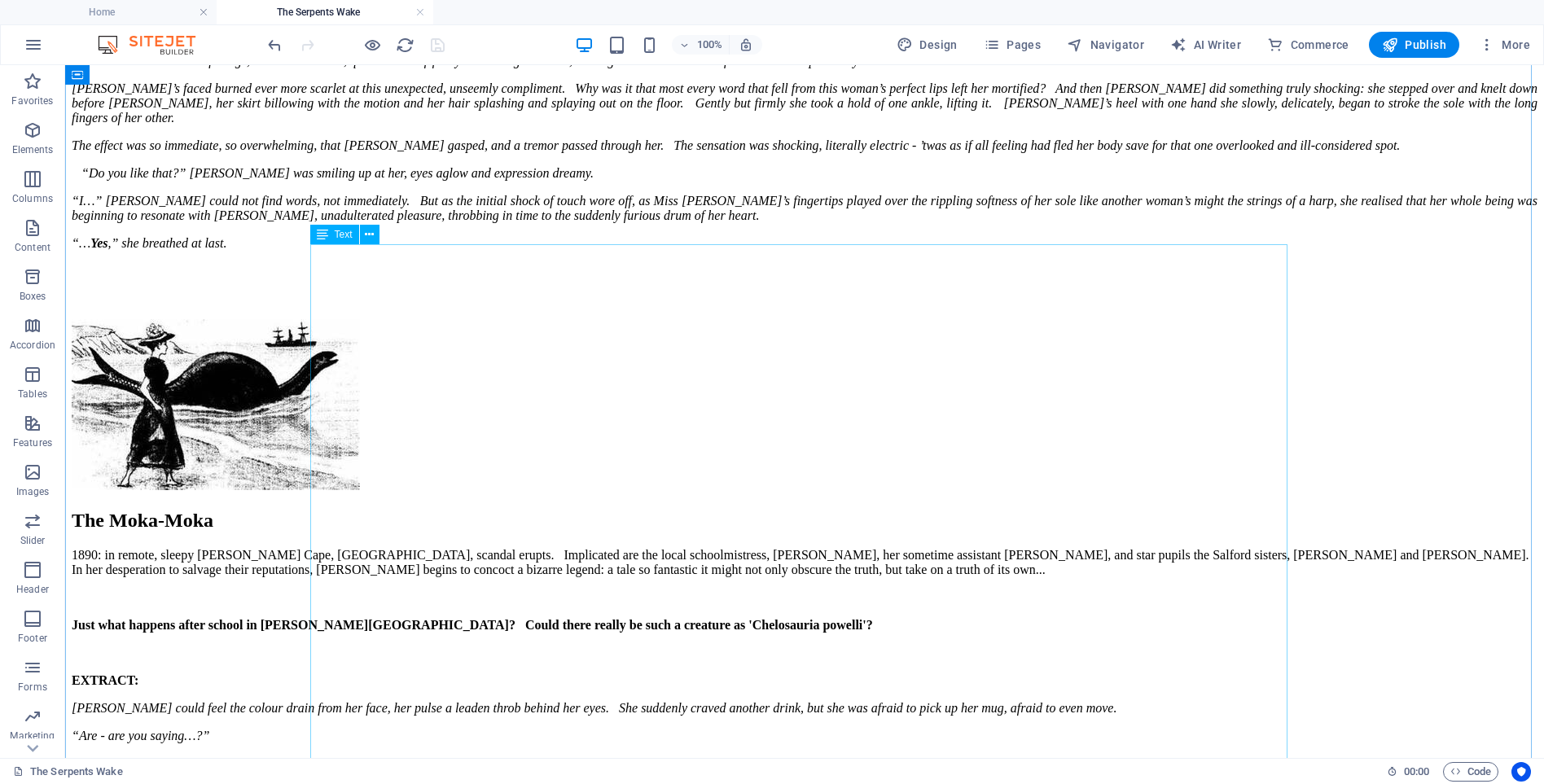
scroll to position [5696, 0]
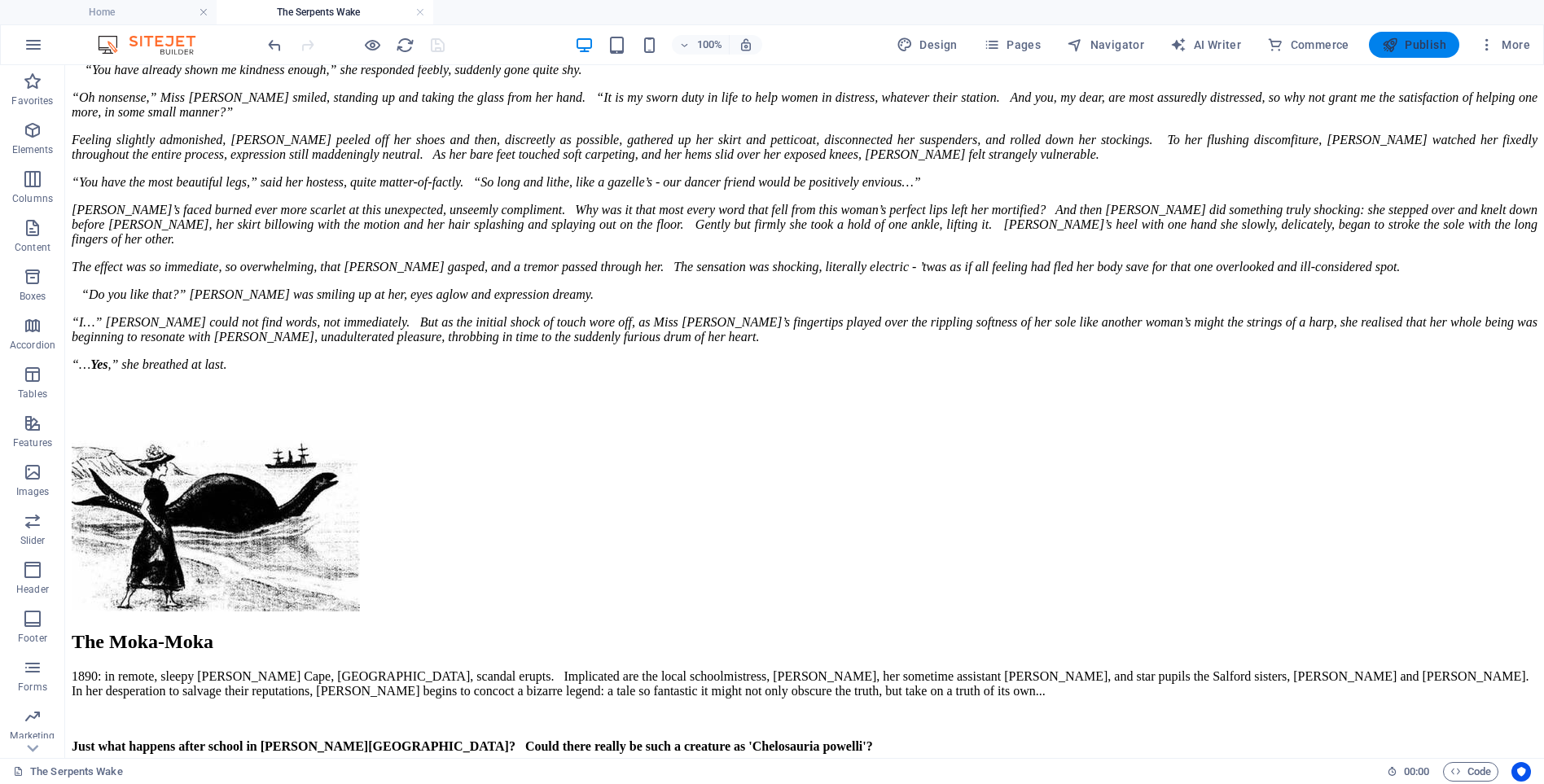
click at [1405, 46] on span "Publish" at bounding box center [1414, 45] width 64 height 16
